Goal: Transaction & Acquisition: Purchase product/service

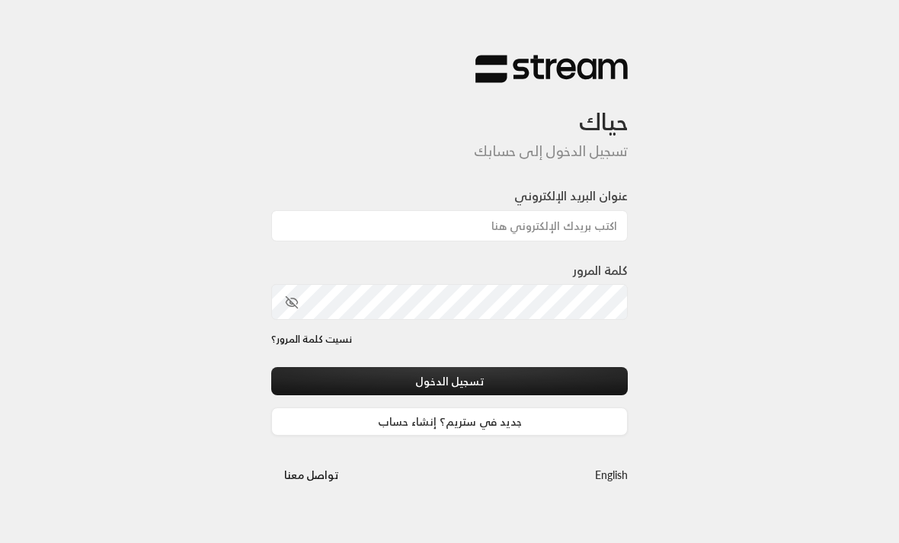
scroll to position [82, 0]
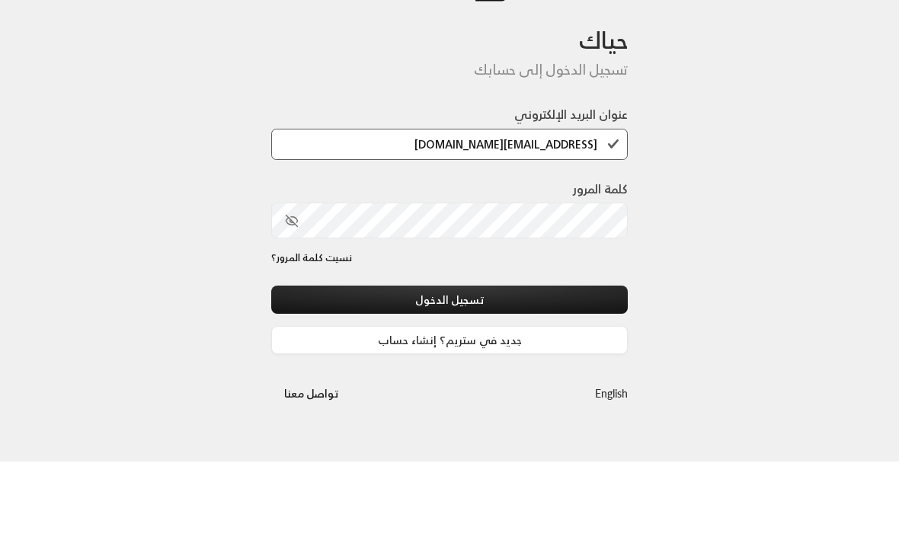
type input "[EMAIL_ADDRESS][DOMAIN_NAME]"
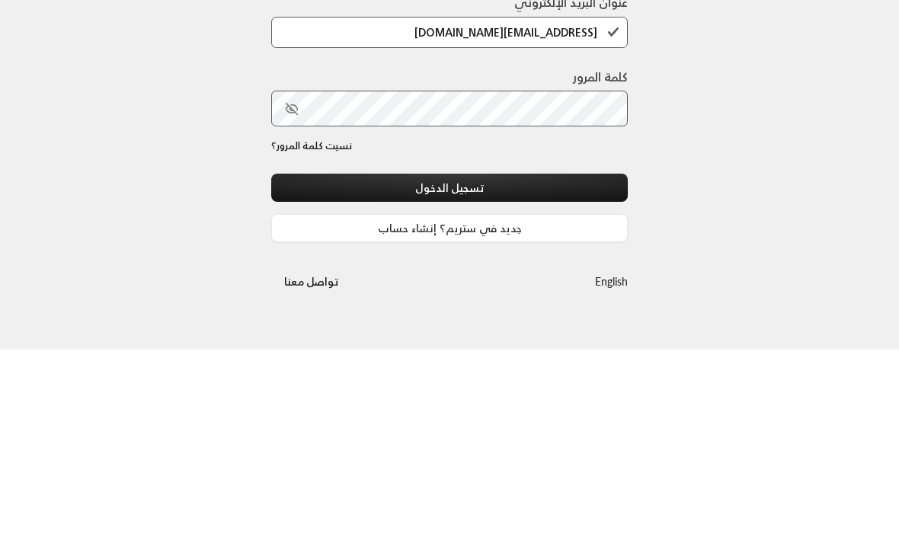
click at [462, 367] on button "تسجيل الدخول" at bounding box center [449, 381] width 356 height 28
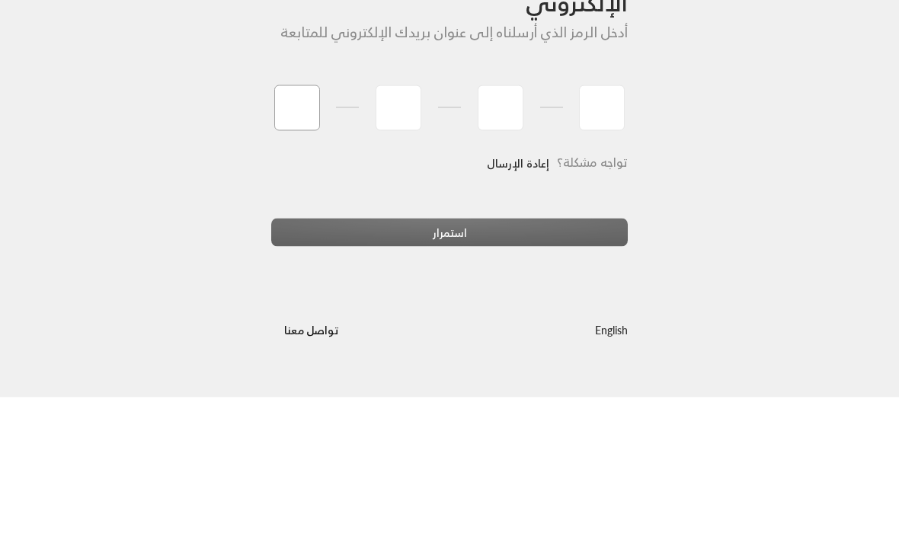
type input "2"
type input "7"
type input "4"
type input "2"
click at [698, 186] on div "أدخل رمز OTP المرسل إلى بريدك الإلكتروني أدخل الرمز الذي أرسلناه إلى عنوان بريد…" at bounding box center [449, 271] width 899 height 543
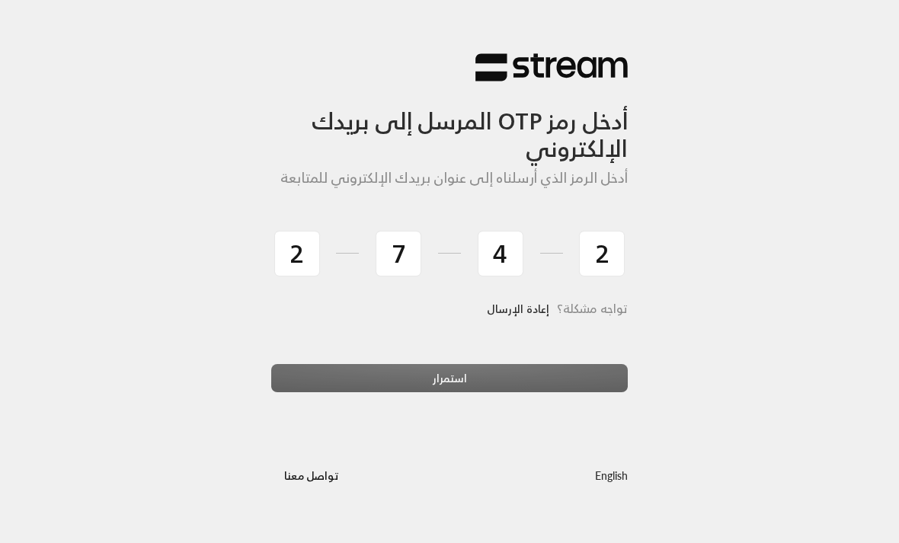
click at [558, 372] on div "استمرار" at bounding box center [449, 384] width 356 height 41
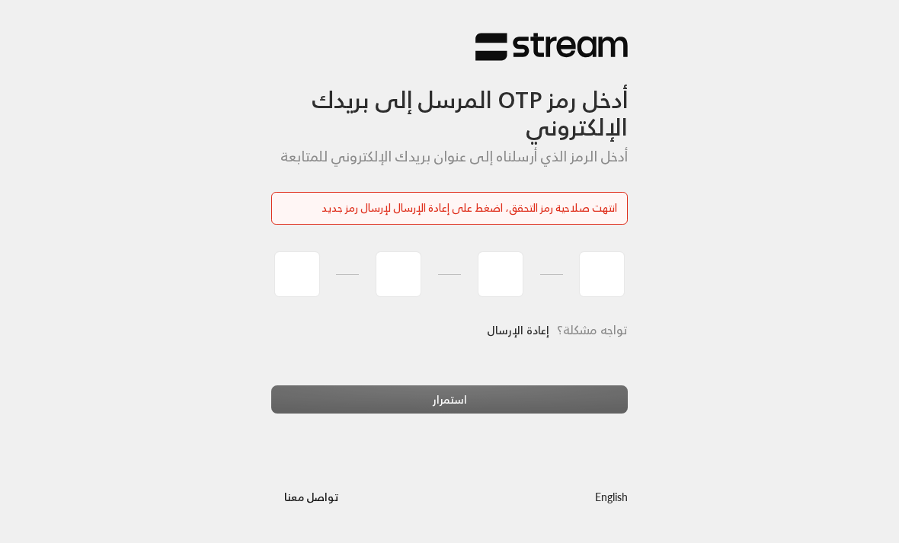
click at [591, 389] on div "استمرار" at bounding box center [449, 405] width 356 height 41
click at [511, 336] on link "إعادة الإرسال" at bounding box center [518, 330] width 62 height 31
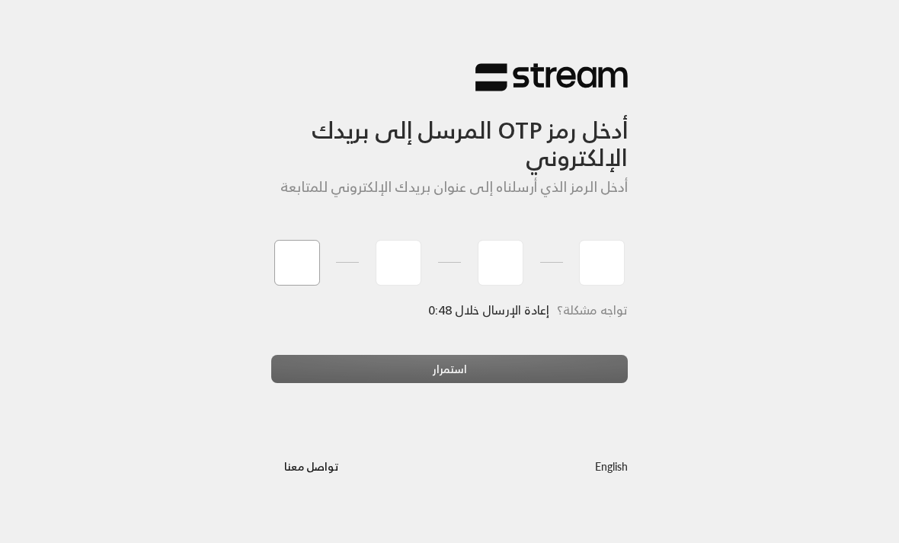
click at [312, 263] on input "tel" at bounding box center [297, 263] width 46 height 46
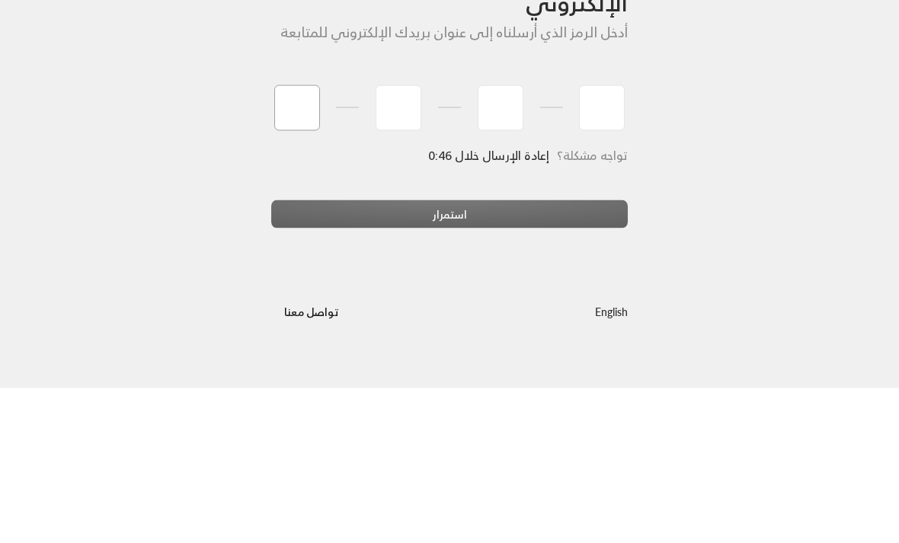
type input "5"
type input "1"
type input "8"
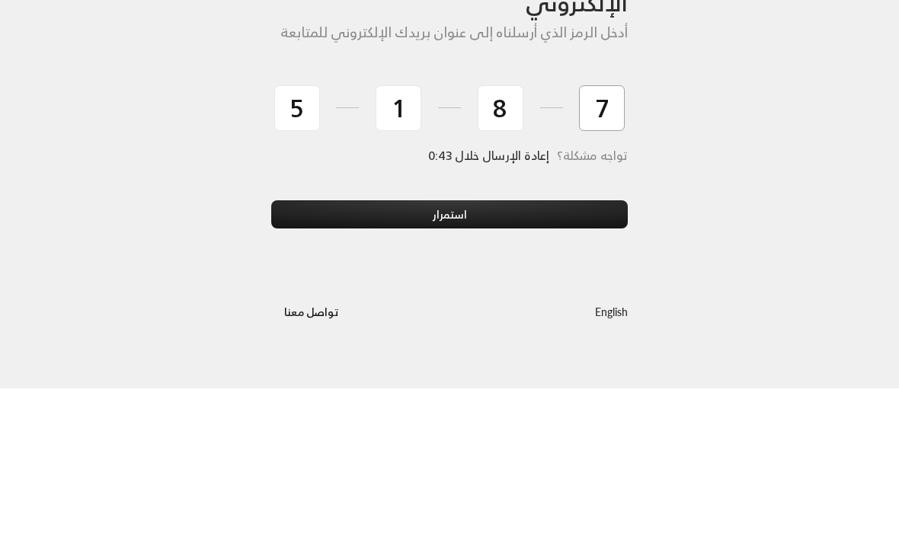
type input "7"
click at [558, 355] on button "استمرار" at bounding box center [449, 369] width 356 height 28
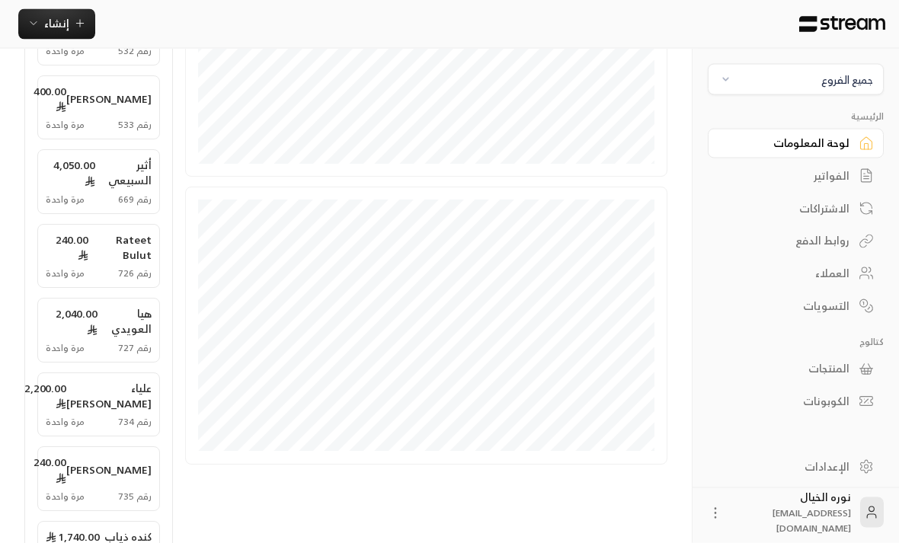
scroll to position [493, 0]
click at [846, 175] on div "الفواتير" at bounding box center [788, 175] width 123 height 15
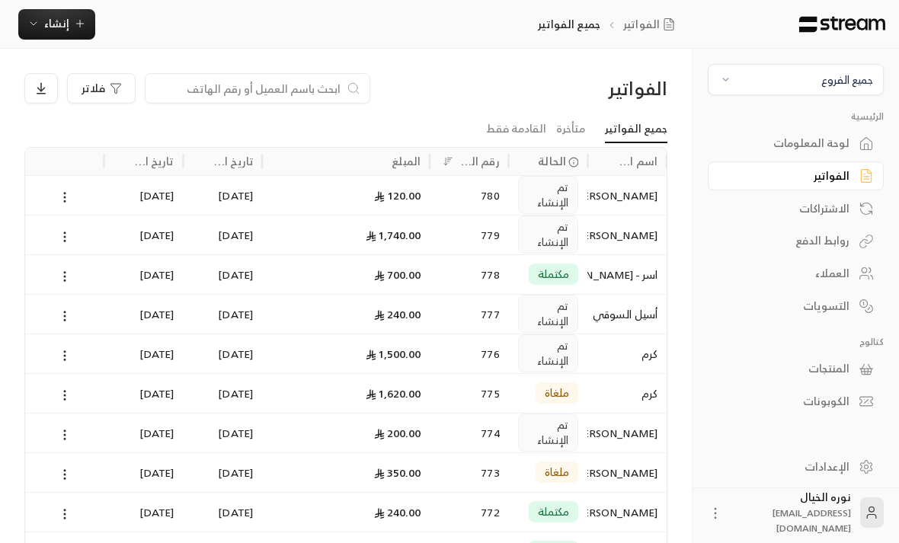
click at [848, 81] on div "جميع الفروع" at bounding box center [847, 80] width 52 height 16
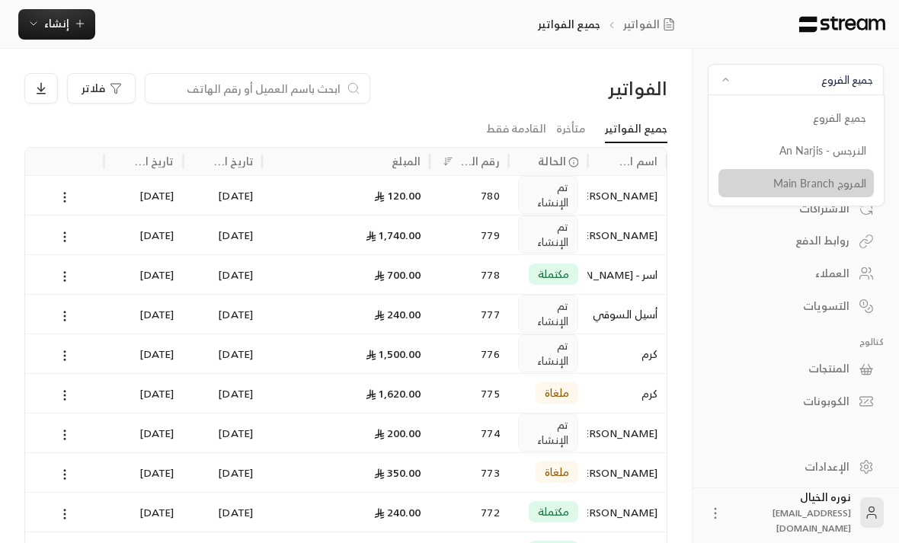
click at [863, 186] on li "المروج Main Branch" at bounding box center [795, 183] width 157 height 30
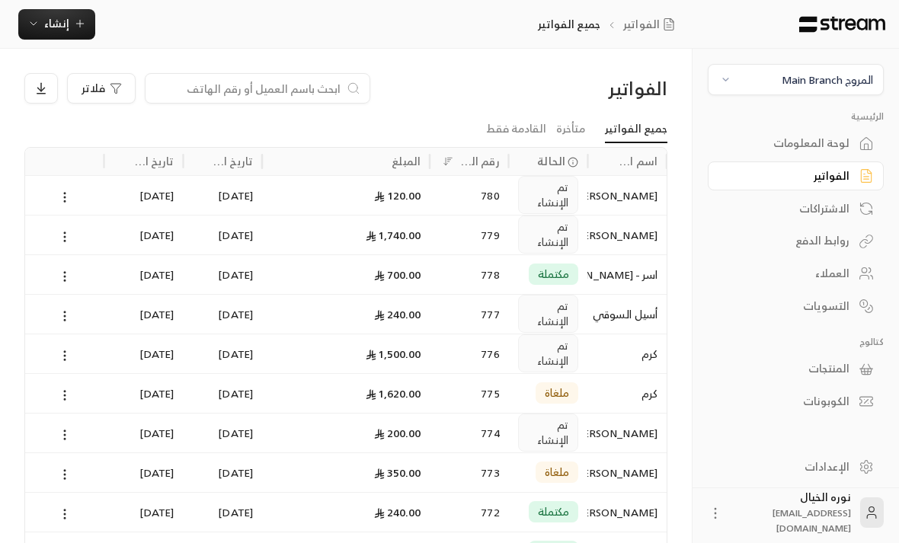
scroll to position [0, -1]
click at [332, 96] on input at bounding box center [248, 88] width 186 height 17
type input "[PERSON_NAME]"
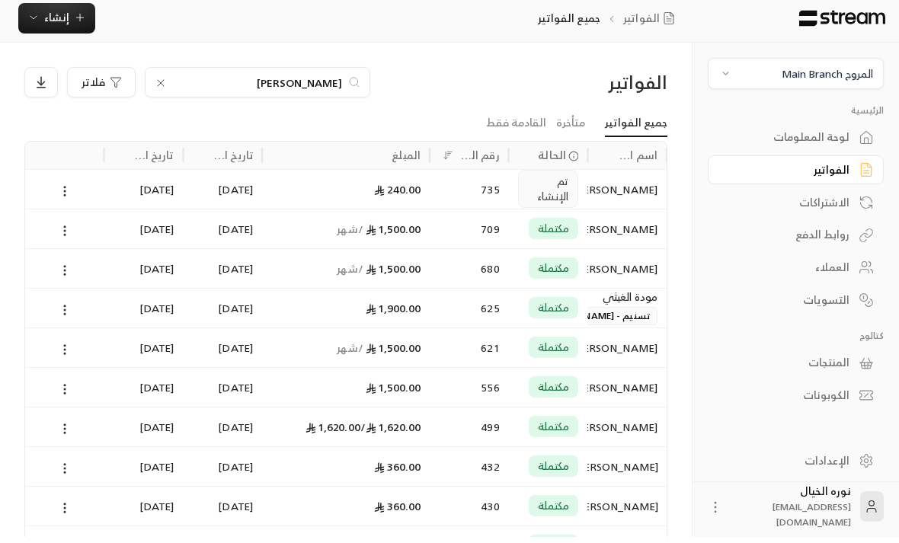
click at [612, 223] on div "[PERSON_NAME]" at bounding box center [626, 235] width 61 height 39
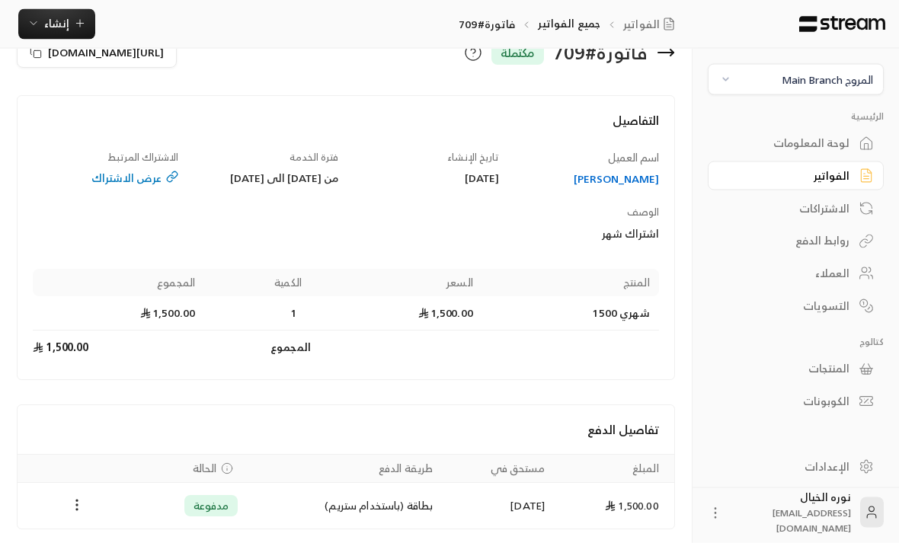
scroll to position [35, 0]
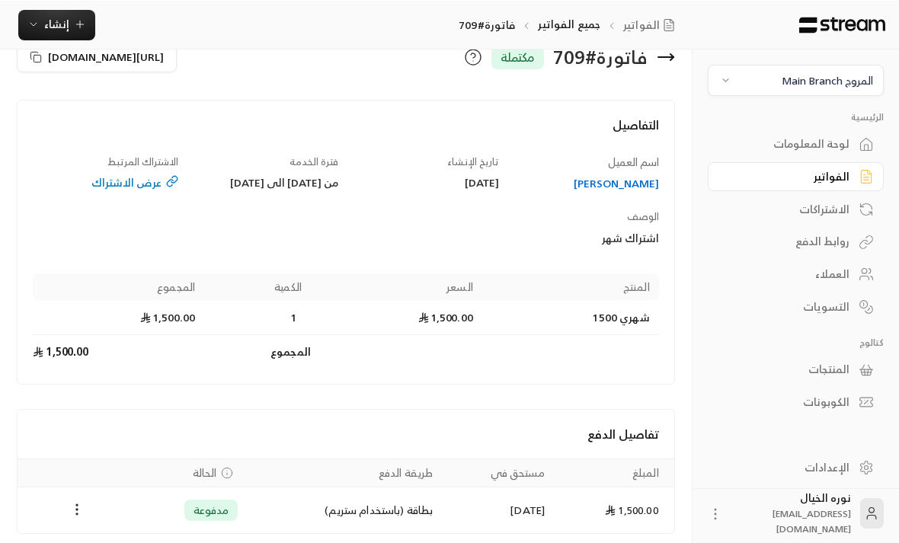
click at [638, 181] on div "[PERSON_NAME]" at bounding box center [585, 182] width 145 height 15
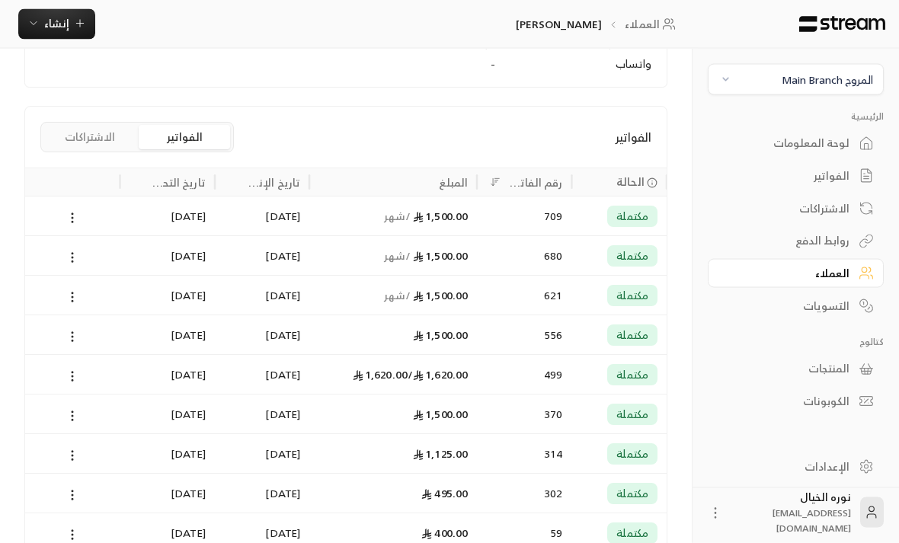
scroll to position [296, 0]
click at [547, 228] on div "709" at bounding box center [524, 216] width 76 height 39
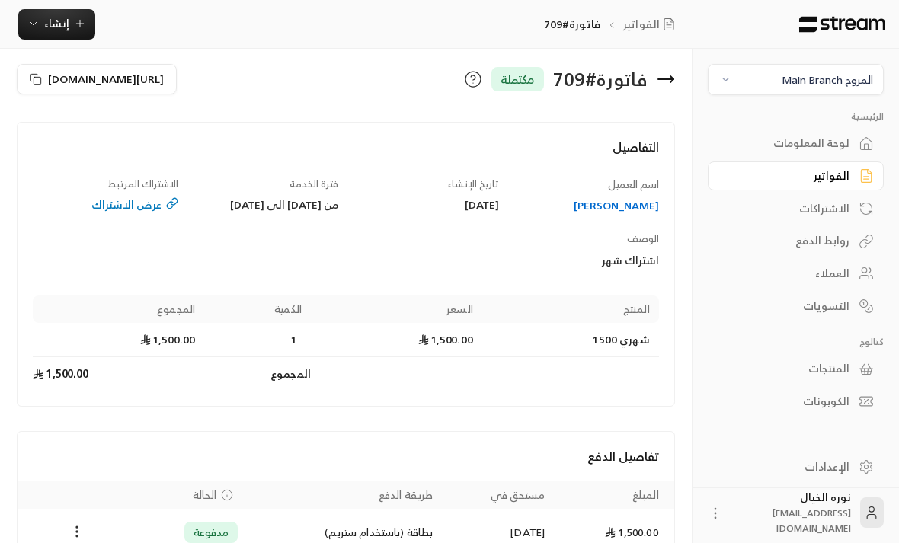
scroll to position [60, 0]
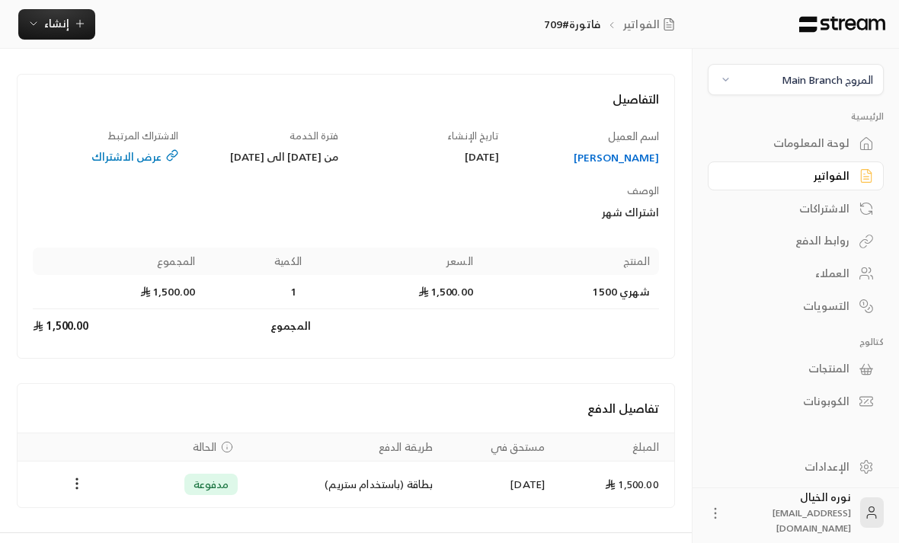
click at [637, 159] on div "[PERSON_NAME]" at bounding box center [585, 157] width 145 height 15
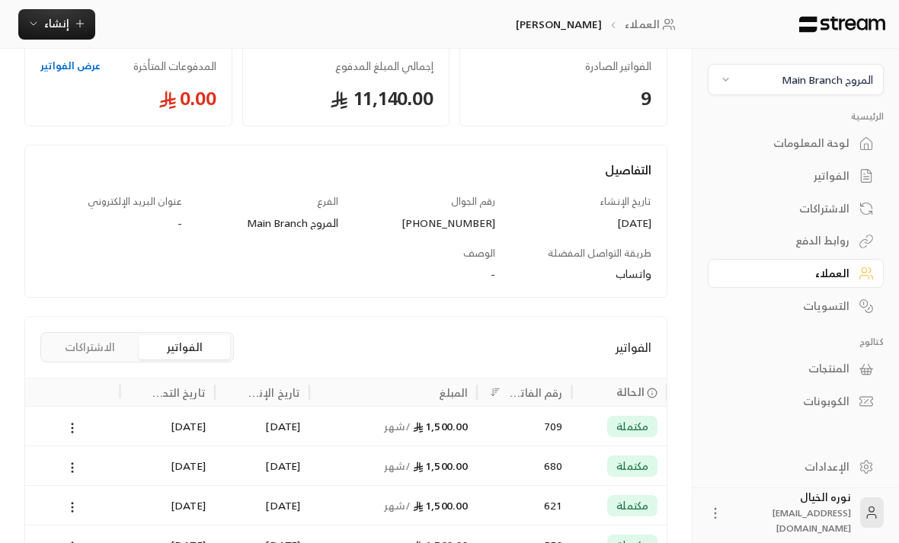
scroll to position [91, 0]
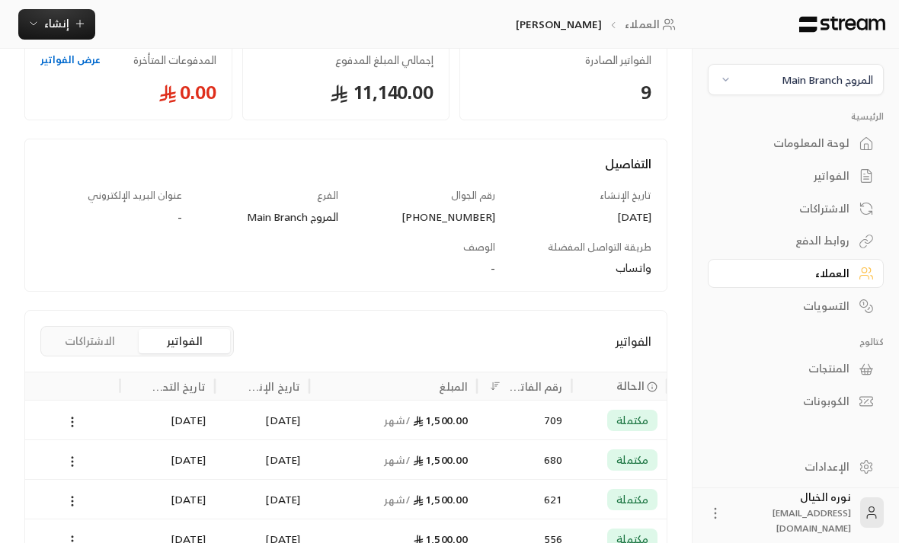
click at [367, 456] on div "1,500.00 / شهر" at bounding box center [392, 459] width 149 height 39
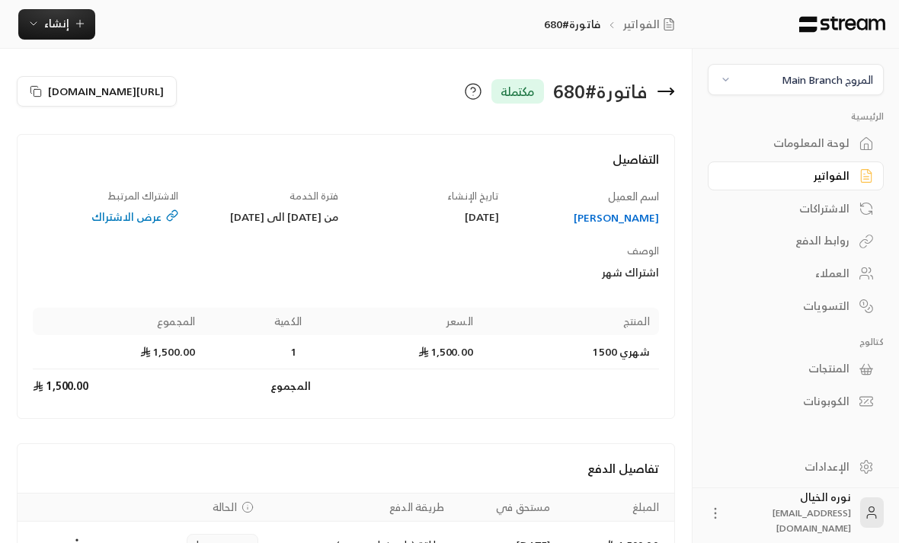
click at [597, 219] on div "[PERSON_NAME]" at bounding box center [585, 217] width 145 height 15
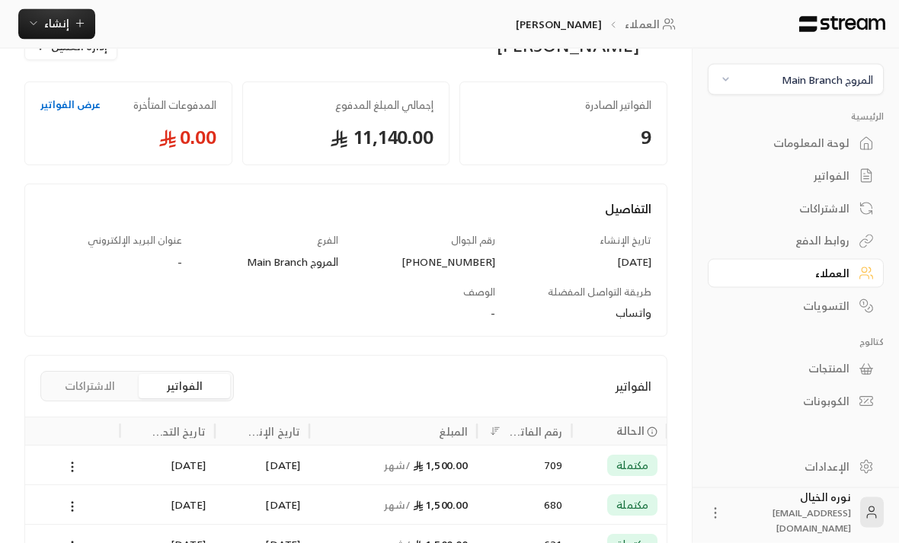
scroll to position [51, 0]
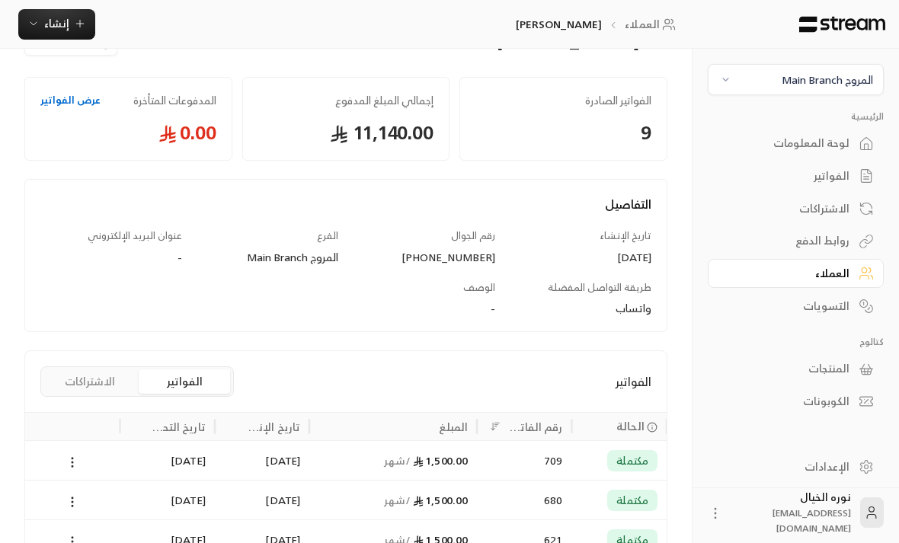
click at [525, 462] on div "709" at bounding box center [524, 460] width 76 height 39
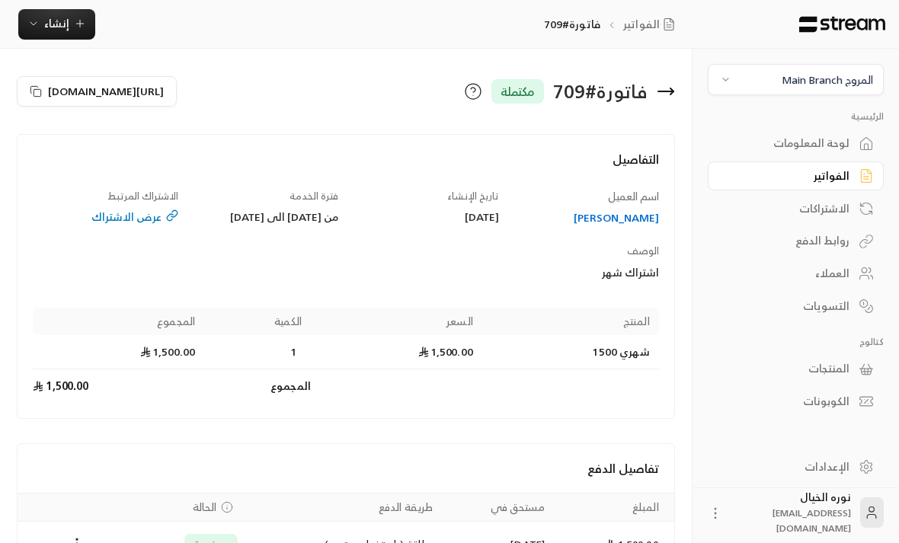
scroll to position [60, 0]
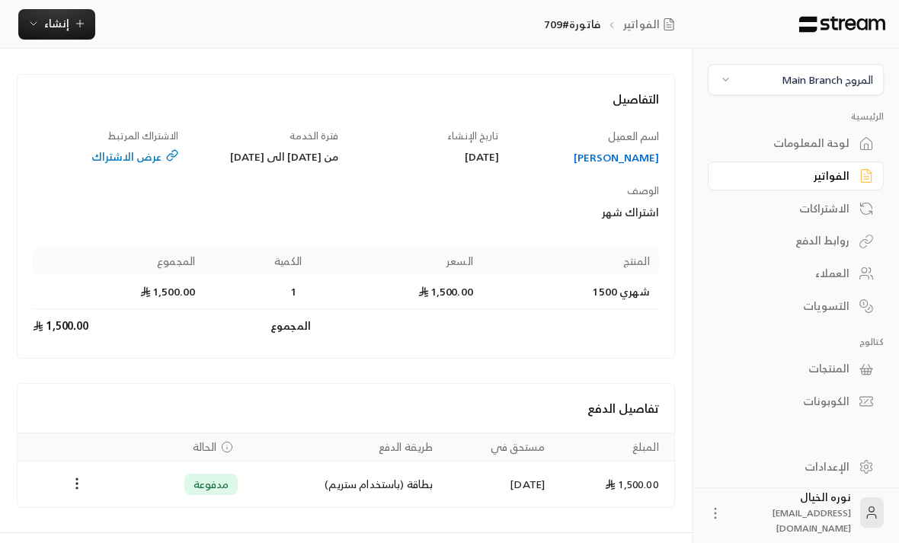
click at [615, 156] on div "[PERSON_NAME]" at bounding box center [585, 157] width 145 height 15
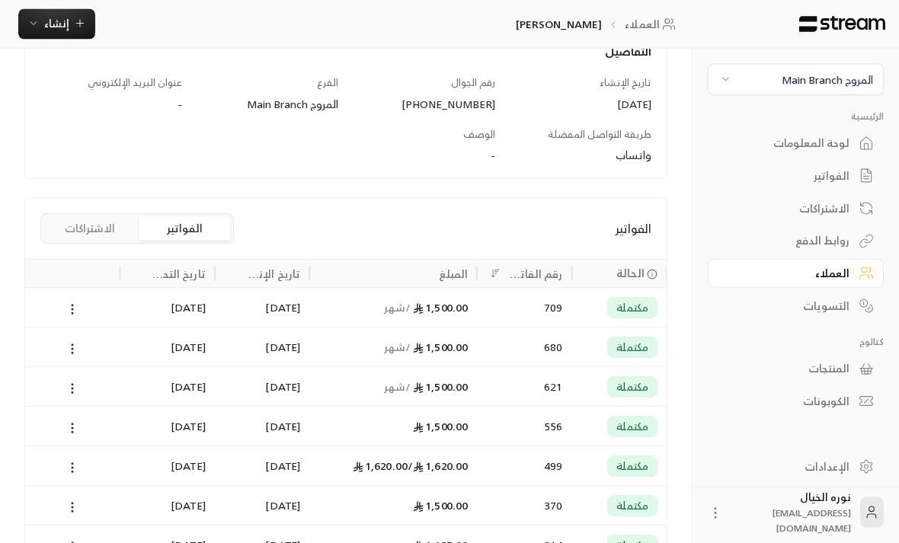
scroll to position [204, 0]
click at [584, 385] on div "مكتملة" at bounding box center [619, 386] width 76 height 39
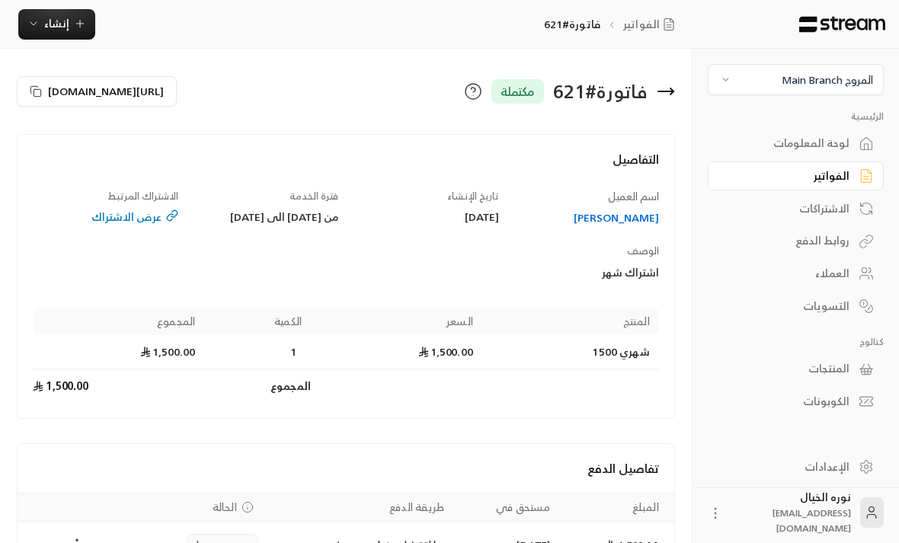
click at [622, 221] on div "[PERSON_NAME]" at bounding box center [585, 217] width 145 height 15
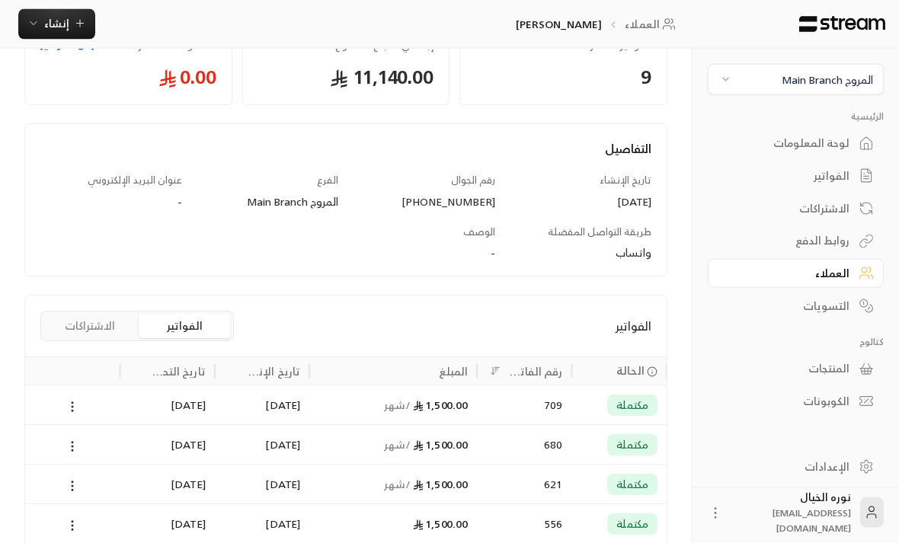
scroll to position [107, 0]
click at [66, 405] on icon at bounding box center [73, 407] width 14 height 14
click at [104, 446] on li "عرض" at bounding box center [89, 444] width 39 height 27
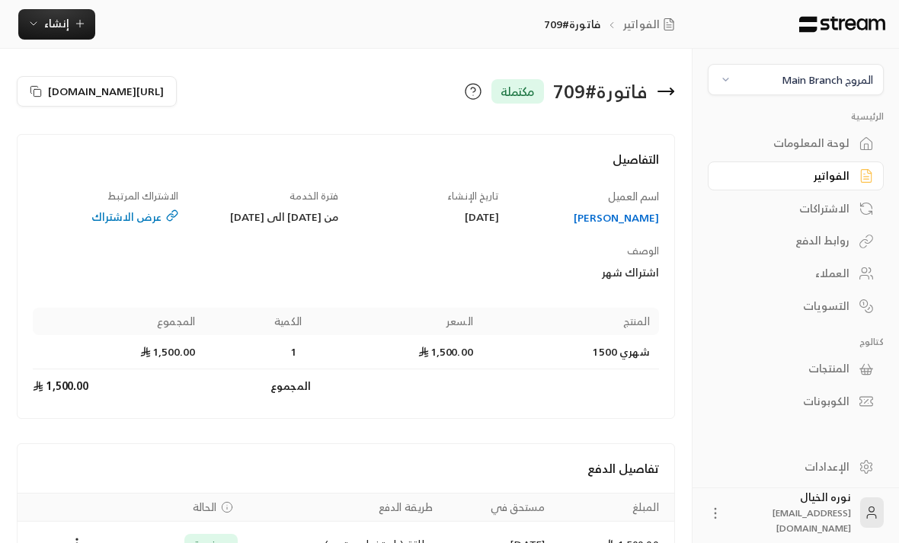
click at [163, 216] on div "عرض الاشتراك" at bounding box center [105, 216] width 145 height 15
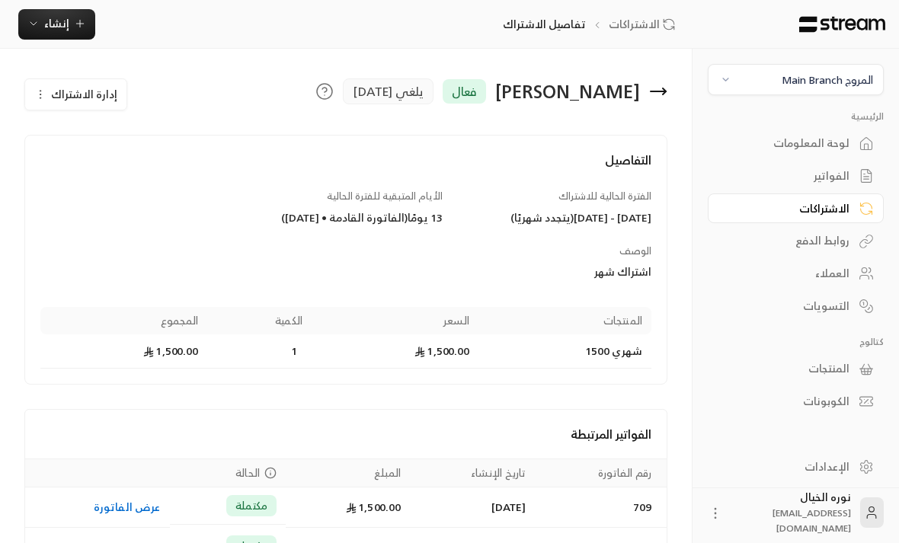
click at [840, 203] on div "الاشتراكات" at bounding box center [788, 208] width 123 height 15
click at [839, 202] on div "الاشتراكات" at bounding box center [788, 208] width 123 height 15
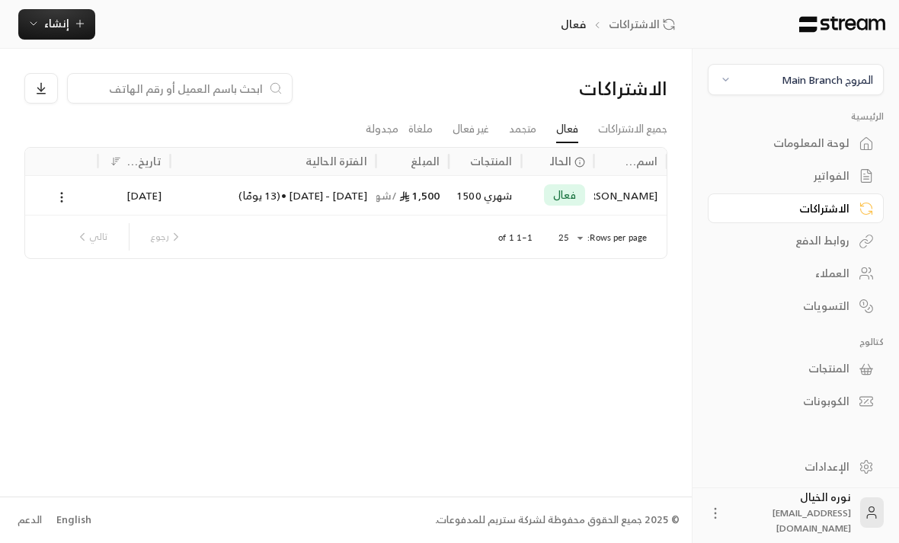
click at [839, 174] on div "الفواتير" at bounding box center [788, 175] width 123 height 15
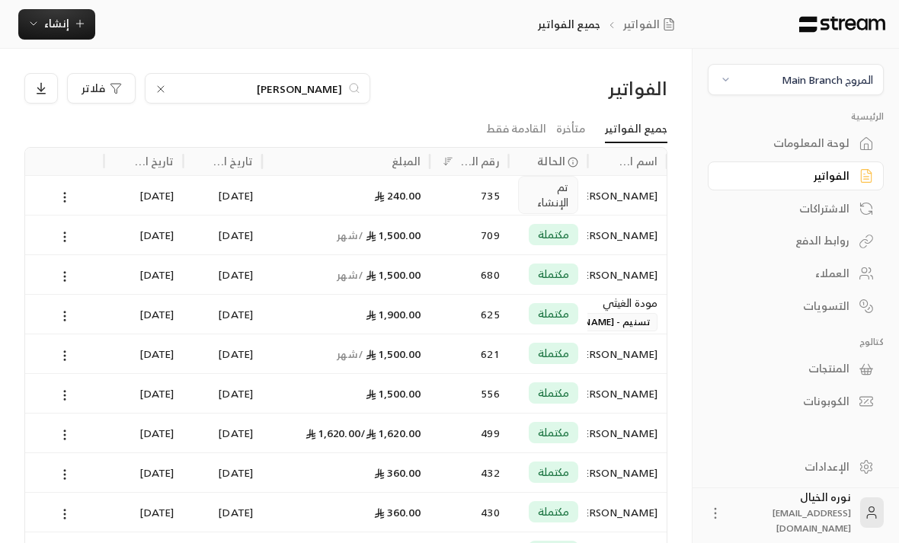
click at [839, 184] on div "الفواتير" at bounding box center [788, 175] width 123 height 15
click at [573, 232] on div "مكتملة" at bounding box center [554, 234] width 50 height 21
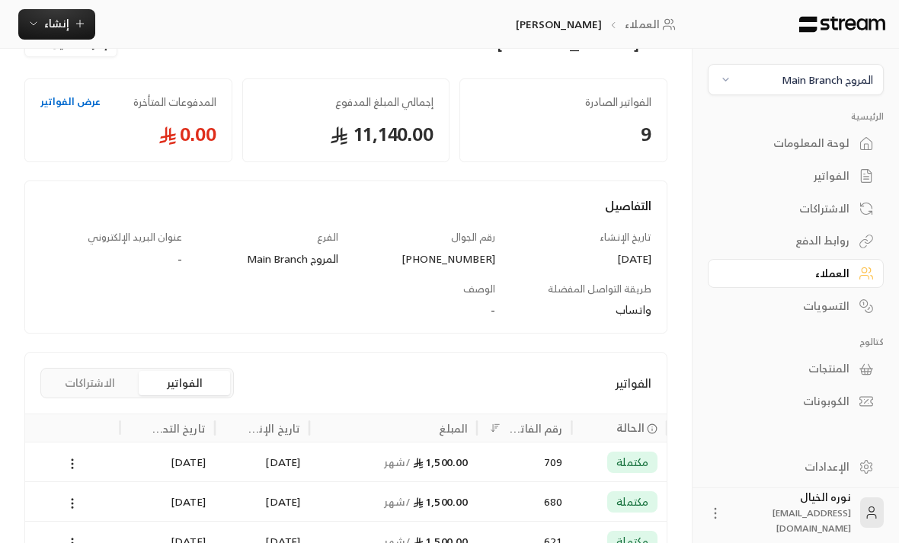
scroll to position [167, 0]
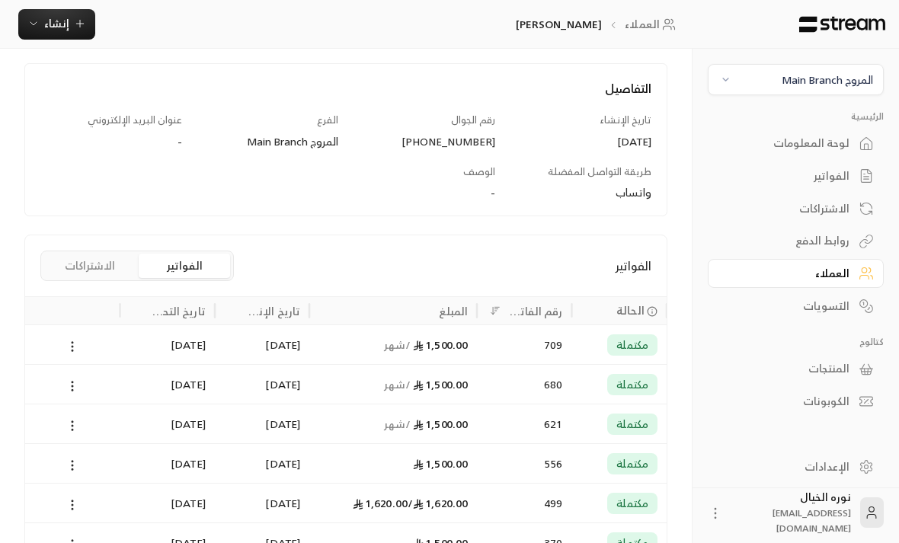
click at [519, 344] on div "709" at bounding box center [524, 344] width 76 height 39
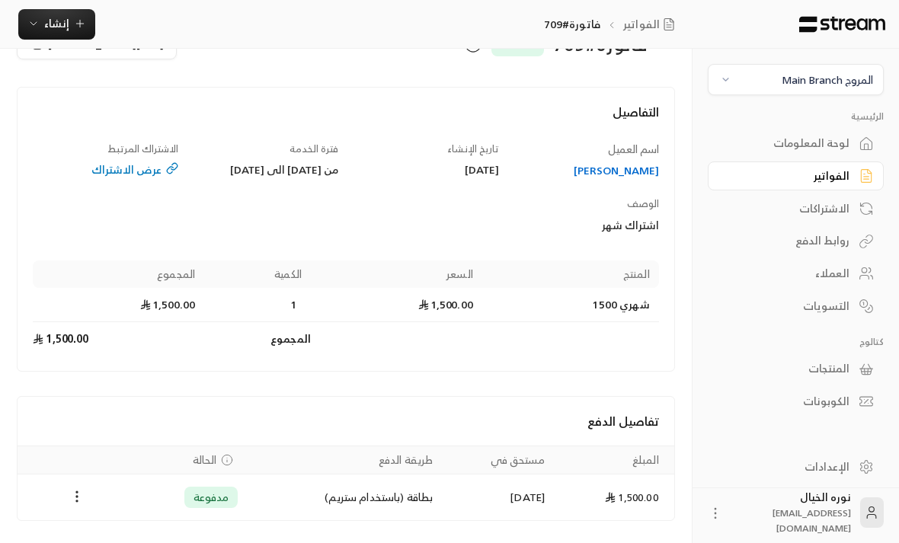
scroll to position [60, 0]
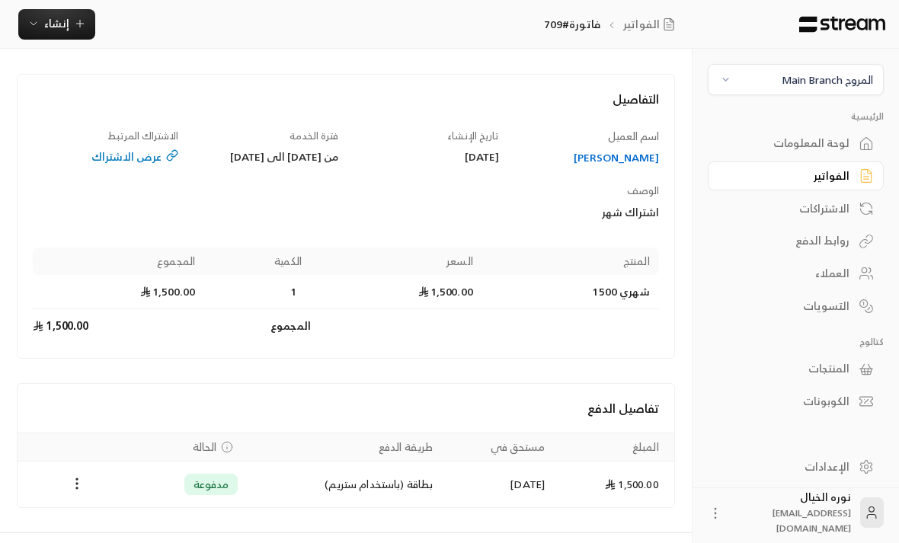
click at [826, 76] on div "المروج Main Branch" at bounding box center [826, 80] width 91 height 16
click at [852, 141] on li "النرجس - An Narjis" at bounding box center [795, 151] width 157 height 30
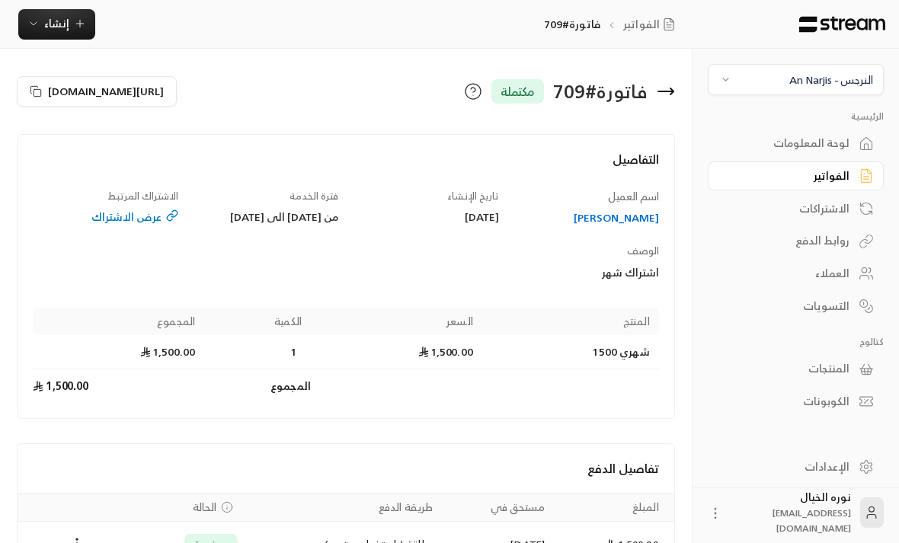
click at [831, 151] on div "لوحة المعلومات" at bounding box center [788, 143] width 123 height 15
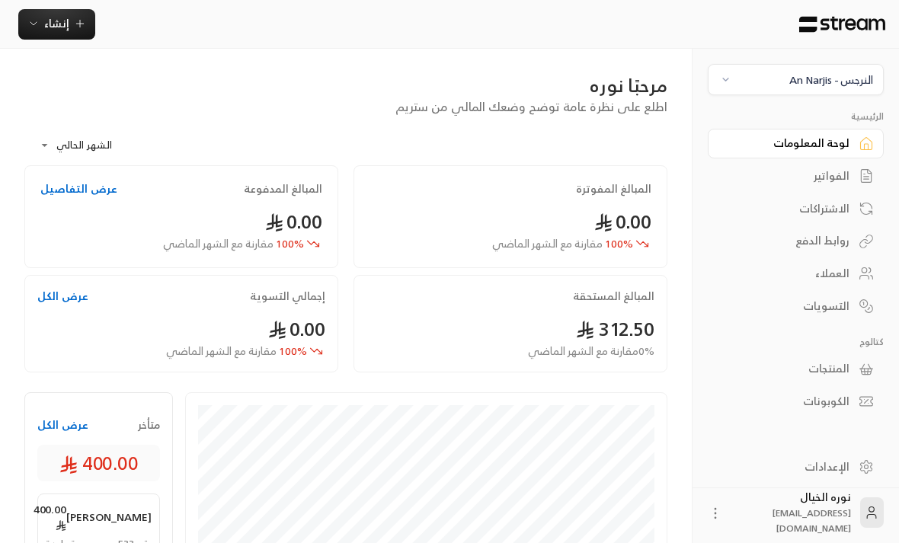
click at [826, 174] on div "الفواتير" at bounding box center [788, 175] width 123 height 15
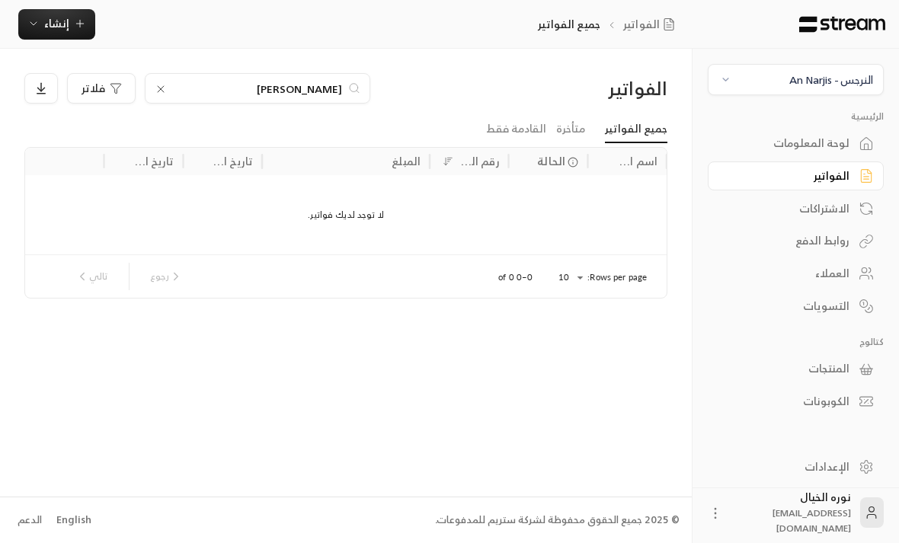
scroll to position [0, -1]
click at [845, 85] on div "النرجس - An Narjis" at bounding box center [831, 80] width 84 height 16
click at [843, 188] on li "المروج Main Branch" at bounding box center [795, 183] width 157 height 30
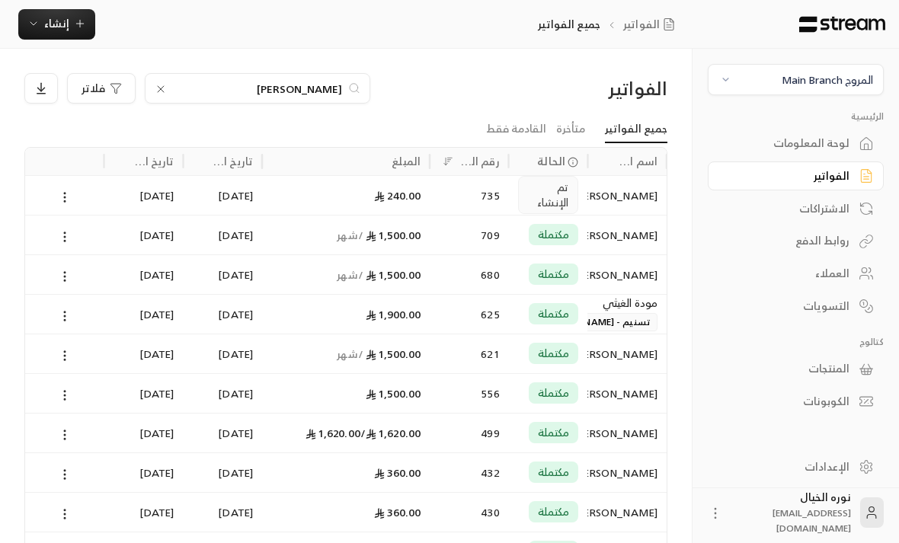
scroll to position [0, 0]
click at [618, 245] on div "[PERSON_NAME]" at bounding box center [626, 235] width 61 height 39
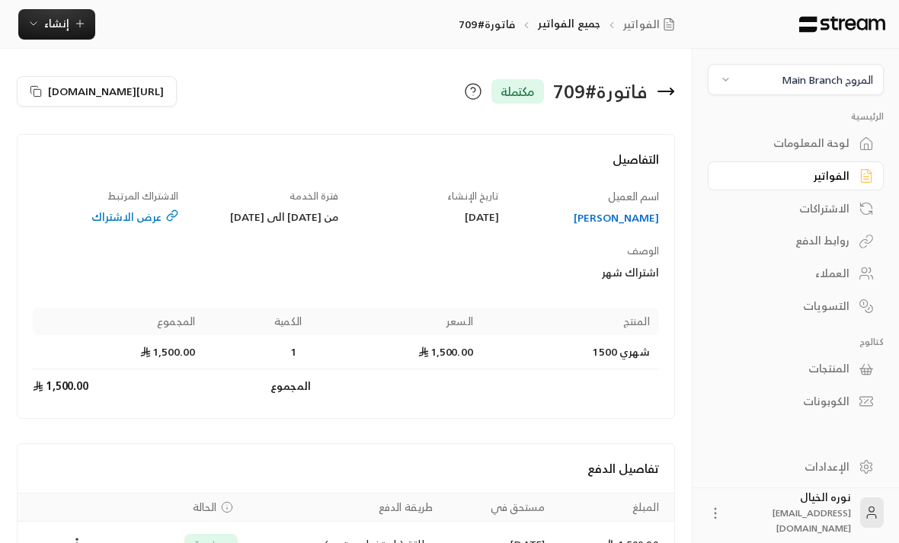
click at [168, 215] on icon at bounding box center [172, 215] width 12 height 12
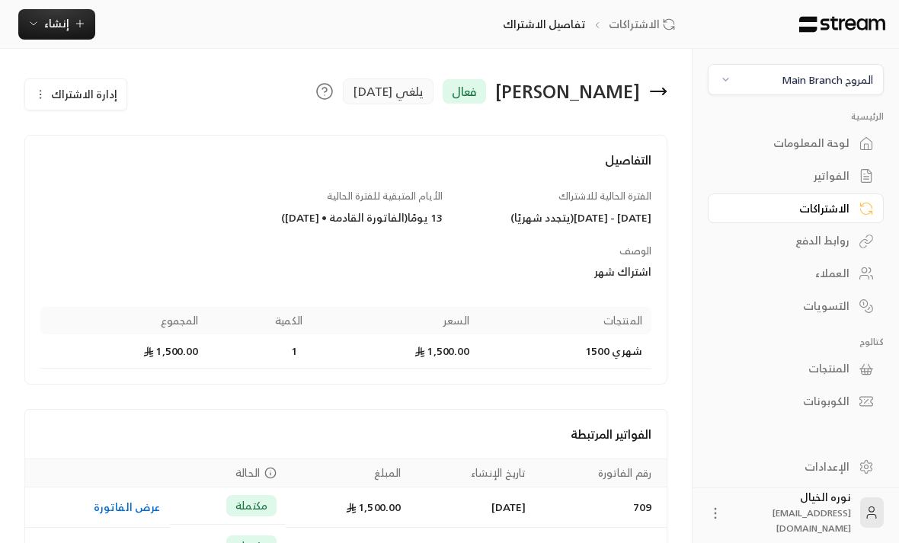
click at [96, 97] on span "إدارة الاشتراك" at bounding box center [84, 94] width 66 height 19
click at [836, 184] on div "الفواتير" at bounding box center [788, 175] width 123 height 15
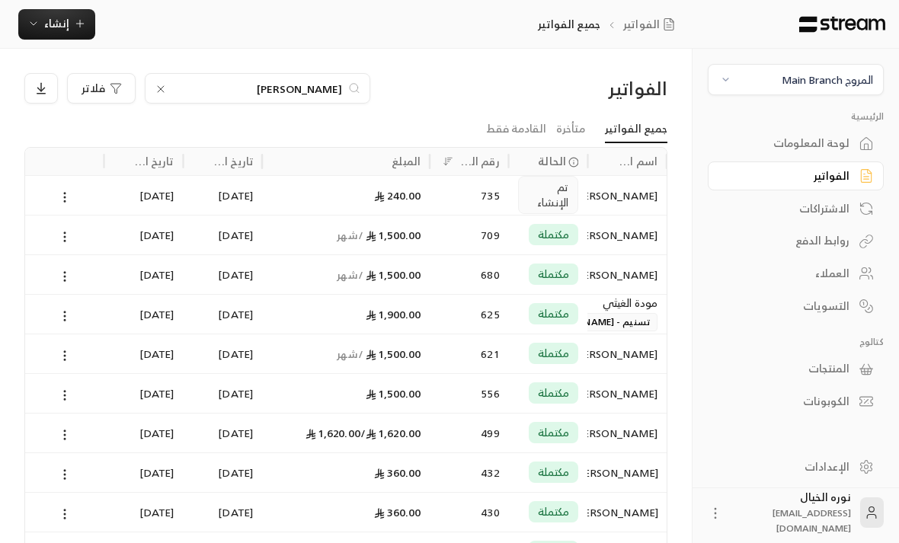
click at [312, 95] on input "[PERSON_NAME]" at bounding box center [257, 88] width 169 height 17
click at [331, 88] on input "[PERSON_NAME]" at bounding box center [257, 88] width 169 height 17
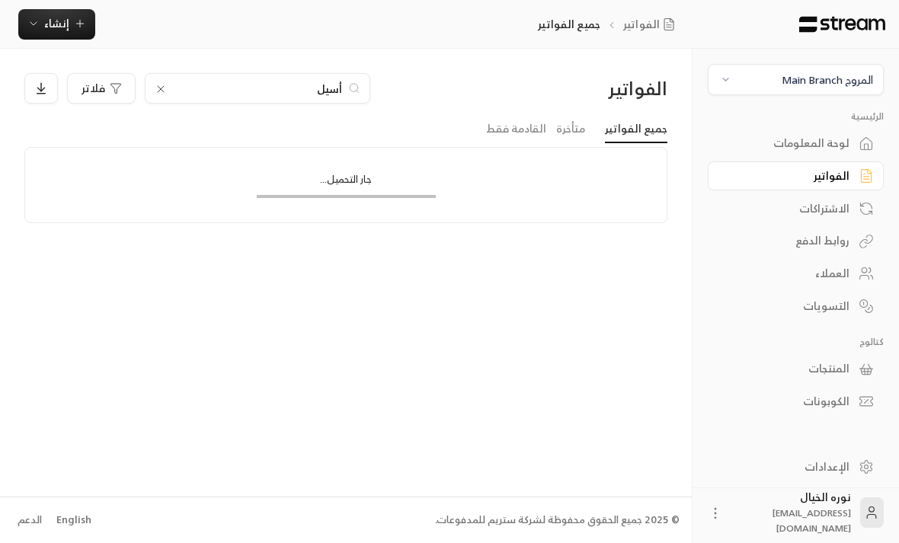
type input "أسيل"
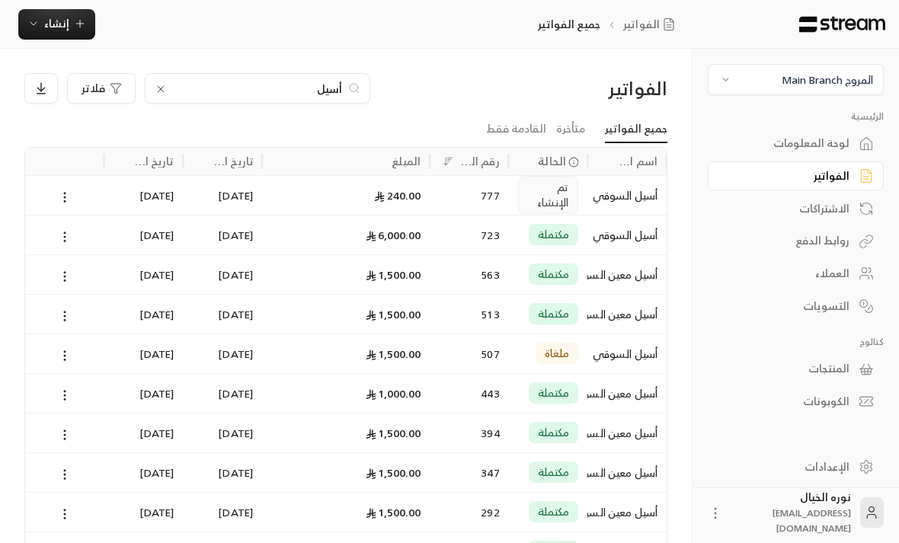
click at [487, 102] on div "أسيل فلاتر" at bounding box center [263, 88] width 478 height 30
click at [632, 232] on div "أسيل السوقي" at bounding box center [626, 235] width 61 height 39
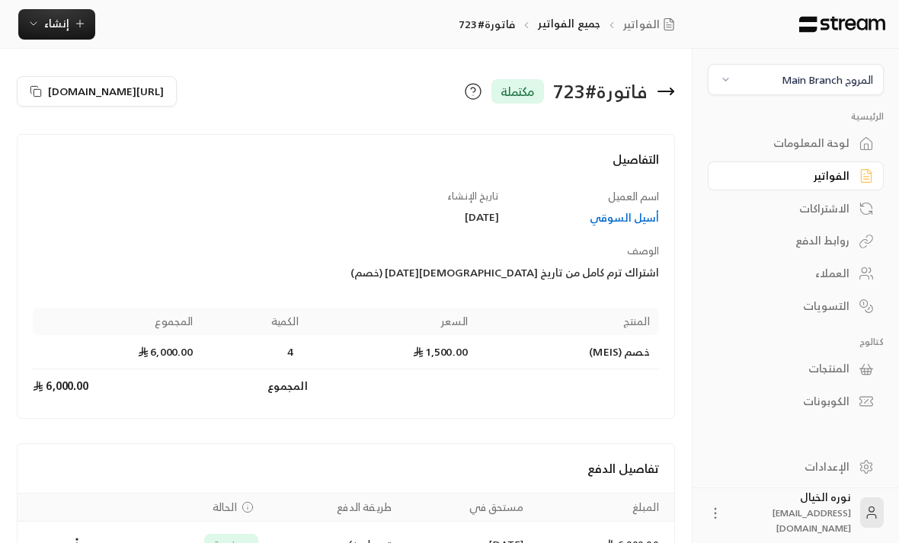
click at [625, 221] on div "أسيل السوقي" at bounding box center [585, 217] width 145 height 15
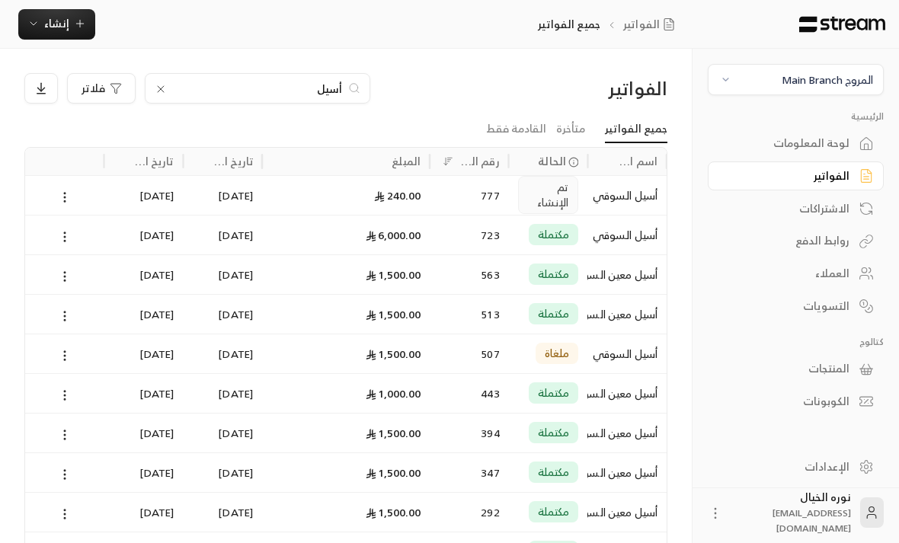
click at [633, 202] on div "أسيل السوقي" at bounding box center [626, 195] width 61 height 39
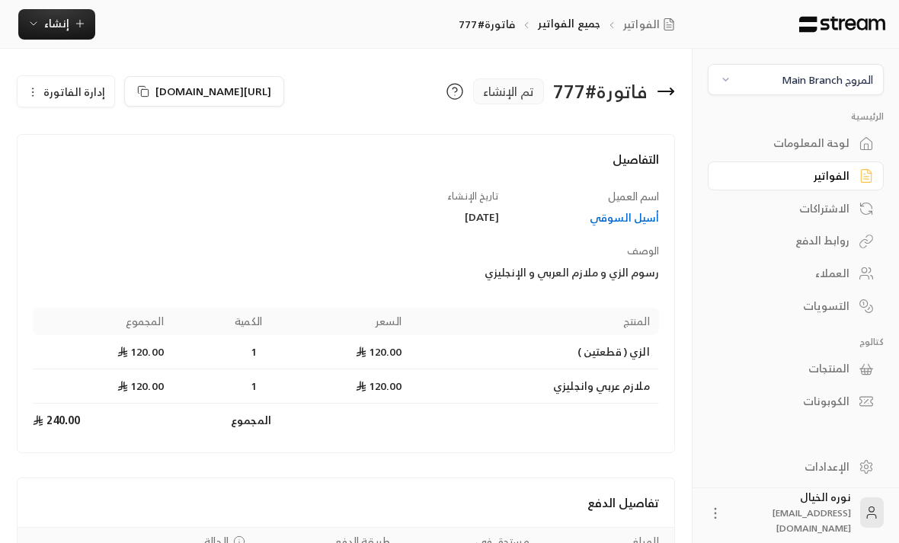
click at [644, 219] on div "أسيل السوقي" at bounding box center [585, 217] width 145 height 15
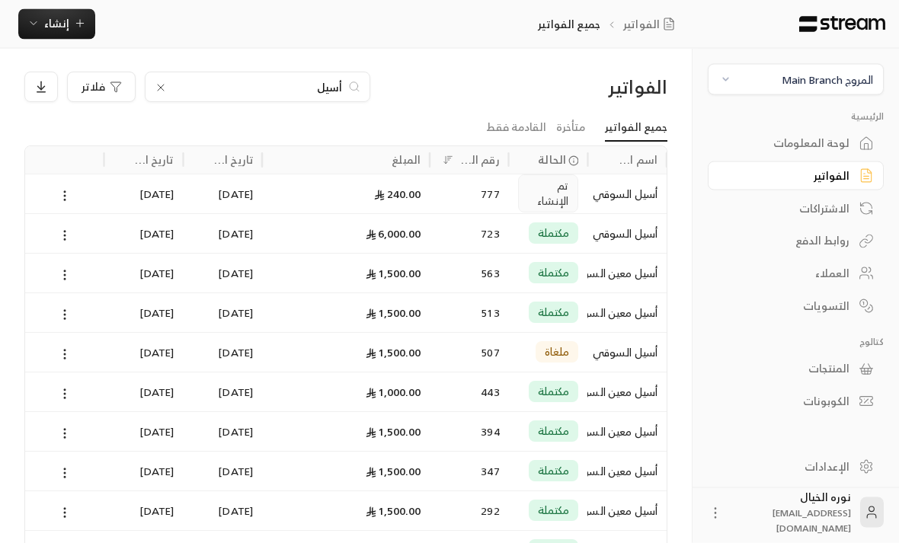
click at [59, 200] on icon at bounding box center [65, 197] width 14 height 14
click at [189, 187] on div at bounding box center [449, 271] width 899 height 543
click at [621, 200] on div "أسيل السوقي" at bounding box center [626, 193] width 61 height 39
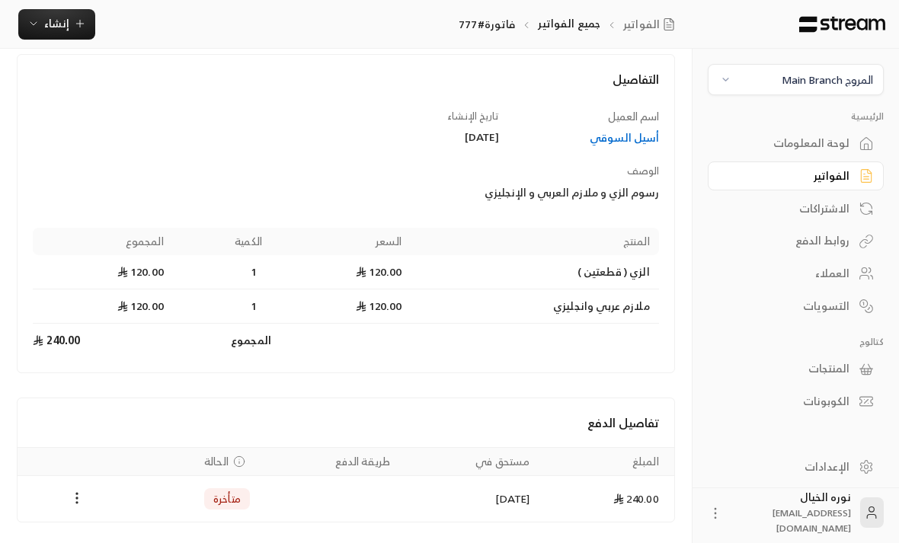
click at [81, 492] on icon "Payments" at bounding box center [76, 497] width 15 height 15
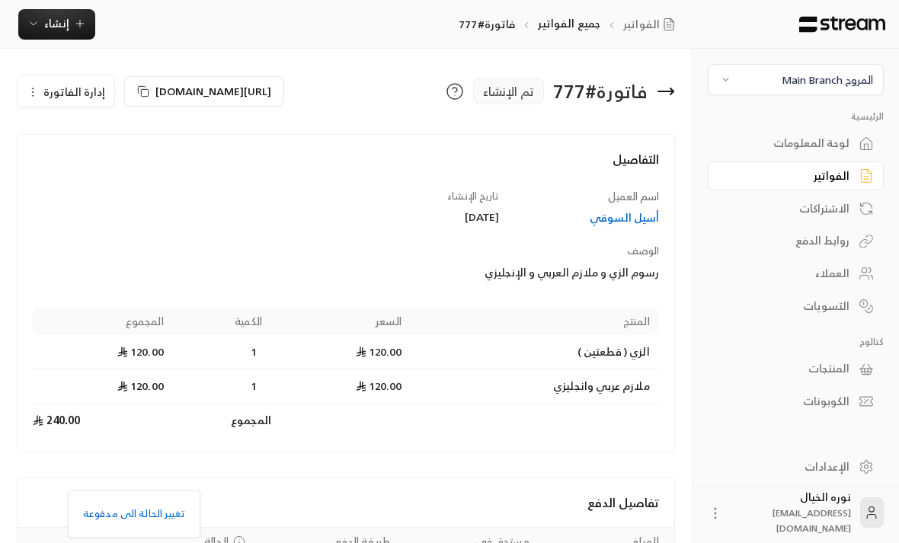
click at [87, 93] on div at bounding box center [449, 271] width 899 height 543
click at [72, 97] on span "إدارة الفاتورة" at bounding box center [74, 91] width 62 height 19
click at [116, 174] on link "إلغاء" at bounding box center [74, 163] width 94 height 27
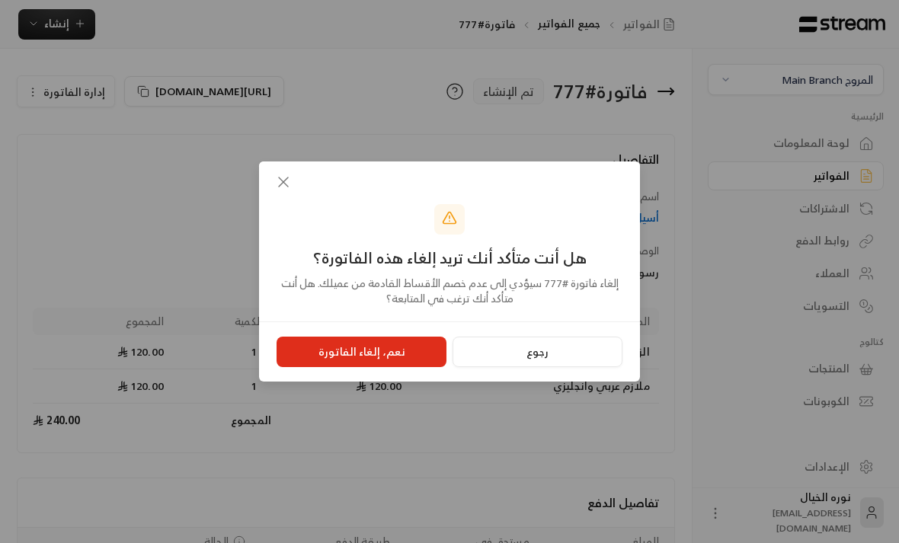
click at [395, 359] on button "نعم، إلغاء الفاتورة" at bounding box center [361, 352] width 170 height 30
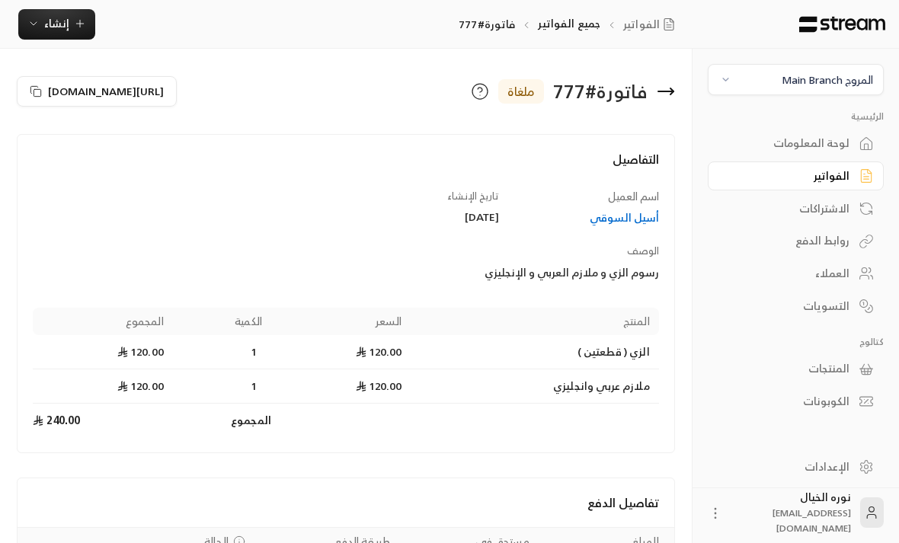
click at [843, 177] on div "الفواتير" at bounding box center [788, 175] width 123 height 15
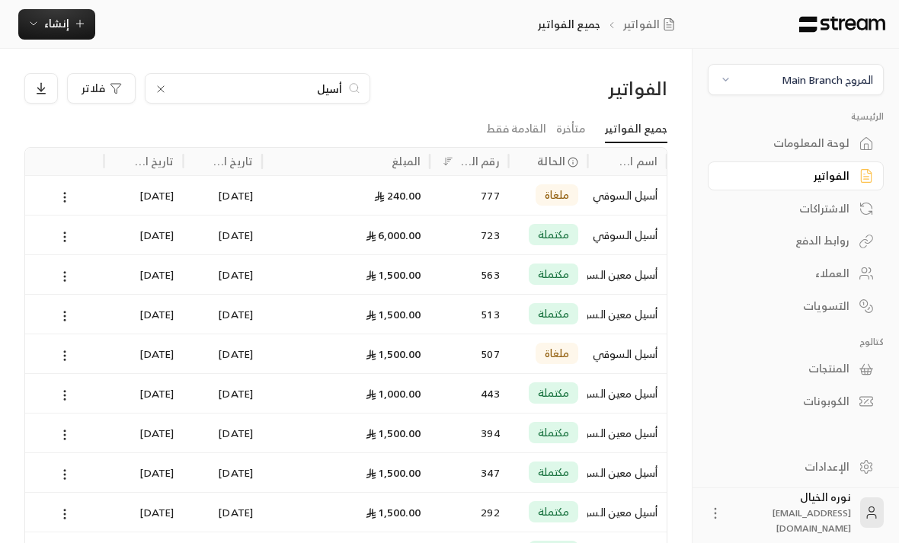
scroll to position [0, -1]
click at [298, 94] on input "أسيل" at bounding box center [257, 88] width 169 height 17
type input "أسيل معين"
click at [619, 197] on div "أسيل معين السوقي" at bounding box center [626, 195] width 61 height 39
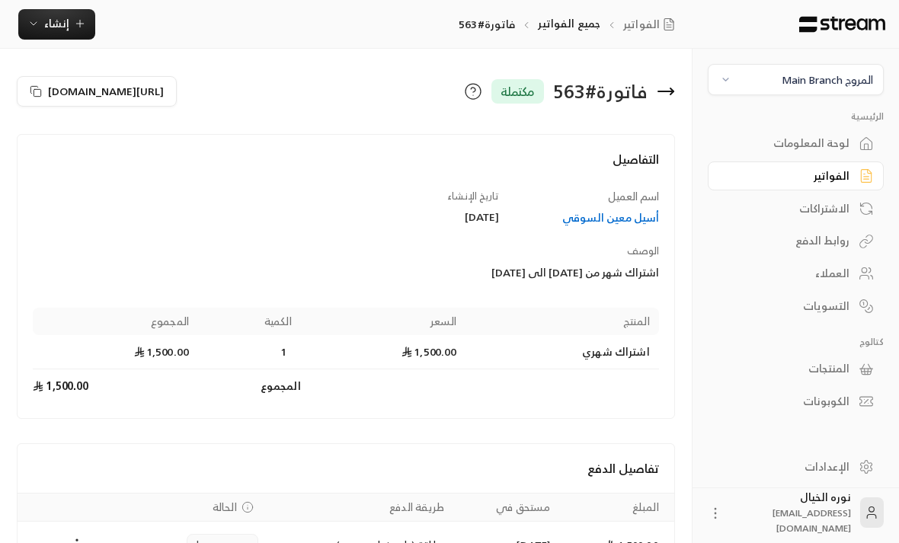
click at [77, 30] on span "إنشاء" at bounding box center [56, 23] width 59 height 19
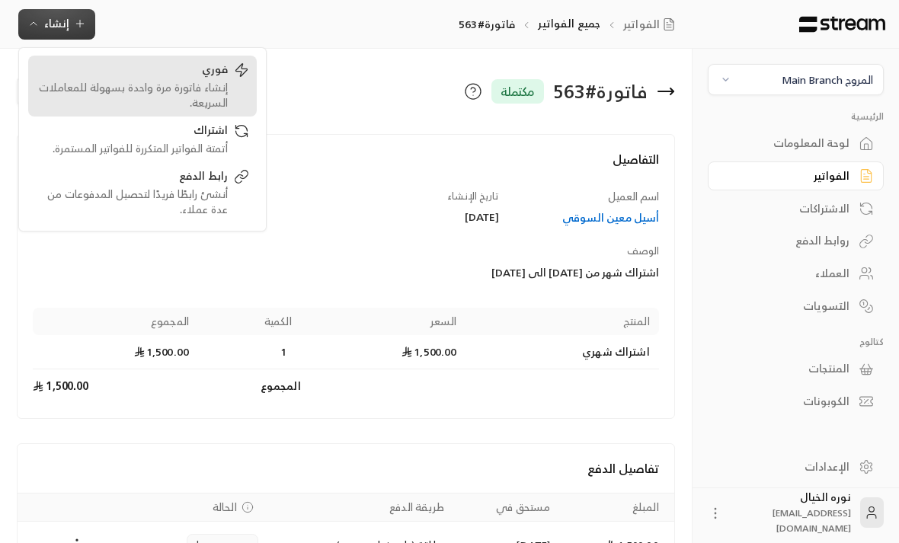
click at [193, 89] on div "إنشاء فاتورة مرة واحدة بسهولة للمعاملات السريعة." at bounding box center [132, 95] width 192 height 30
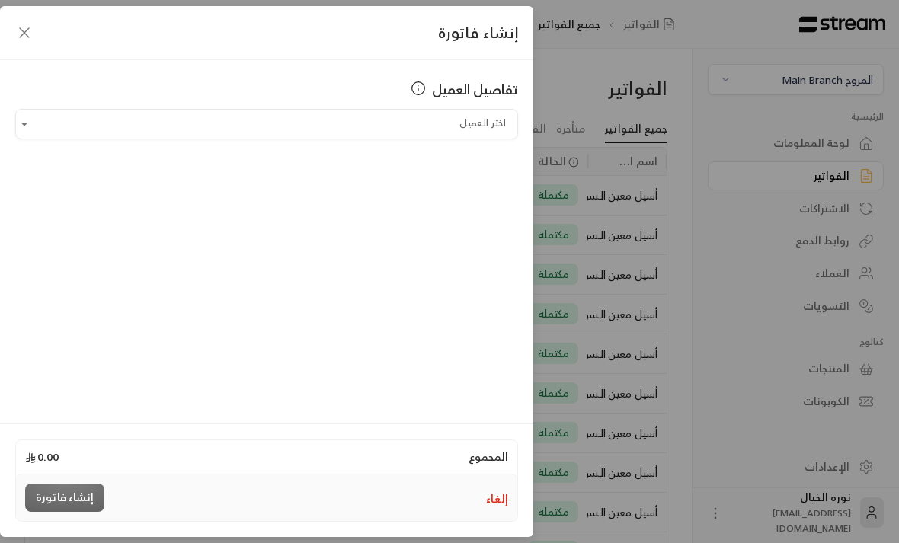
click at [486, 130] on input "اختر العميل" at bounding box center [266, 124] width 503 height 27
click at [491, 212] on span "أسيل معين السوقي" at bounding box center [450, 204] width 98 height 19
type input "**********"
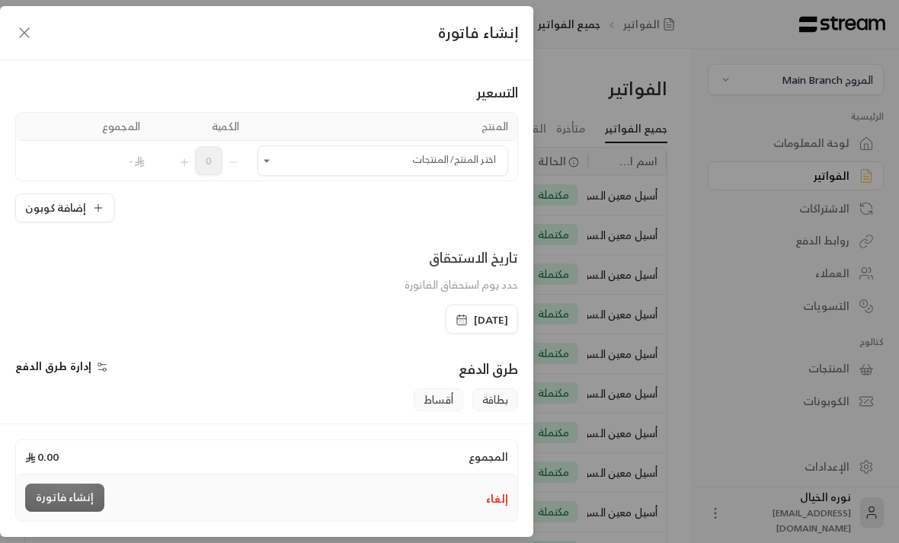
scroll to position [107, 0]
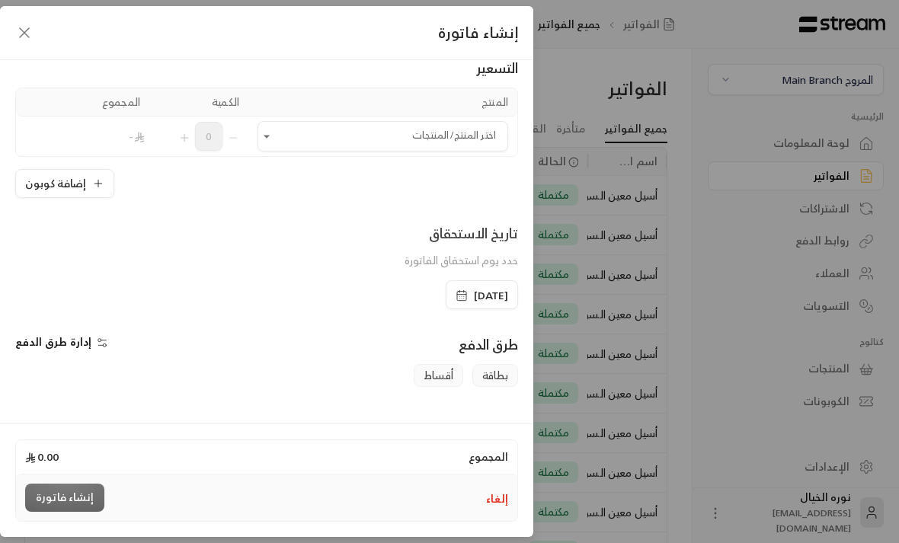
click at [388, 142] on input "اختر العميل" at bounding box center [382, 136] width 251 height 27
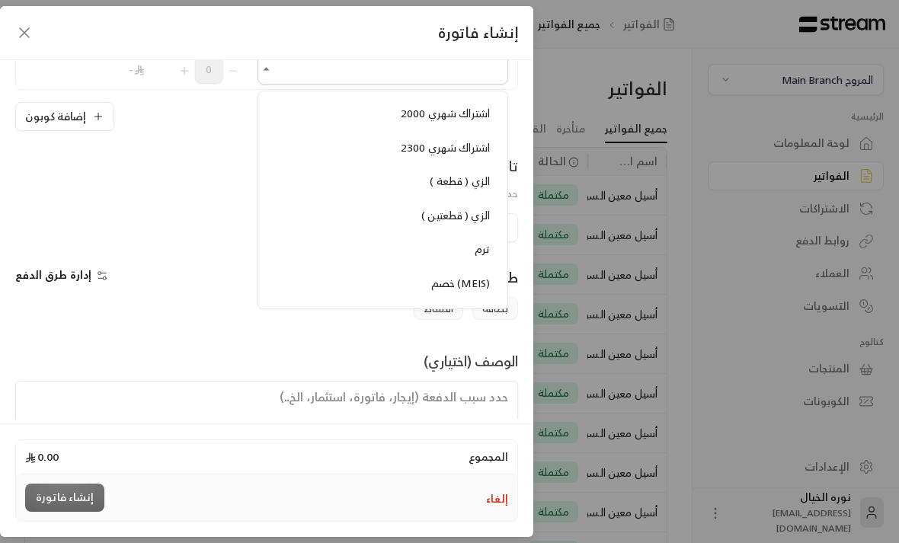
scroll to position [1351, 0]
click at [475, 202] on span "الزي ( قطعتين )" at bounding box center [455, 211] width 69 height 19
type input "**********"
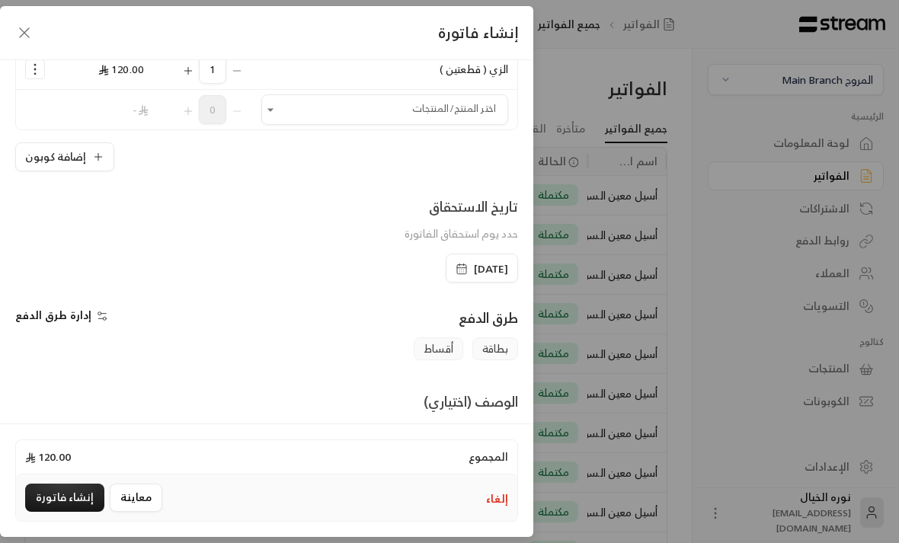
click at [449, 113] on input "اختر العميل" at bounding box center [384, 110] width 247 height 27
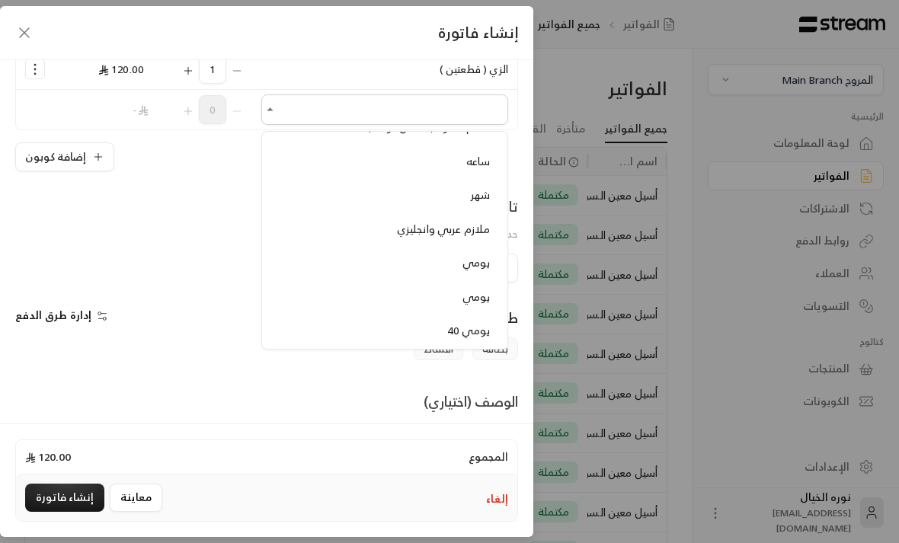
scroll to position [1624, 0]
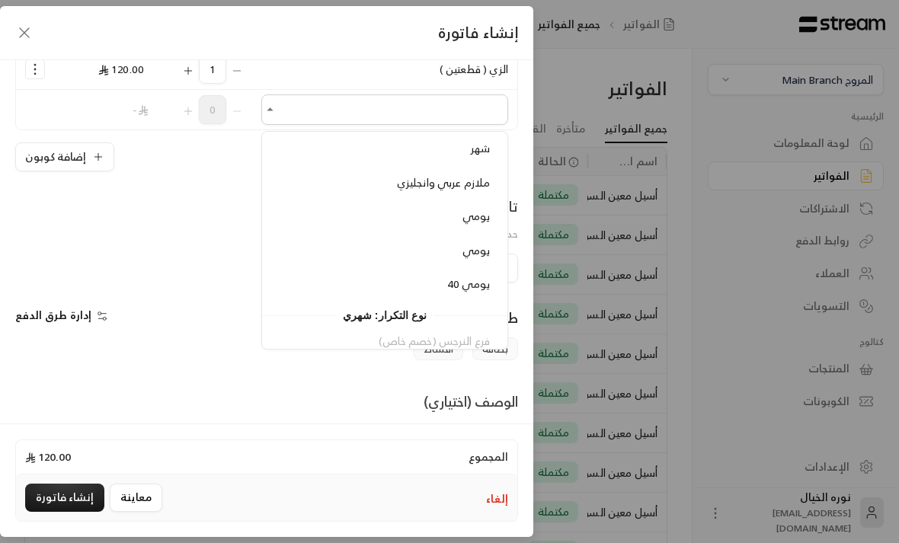
click at [464, 173] on span "ملازم عربي وانجليزي" at bounding box center [443, 182] width 93 height 19
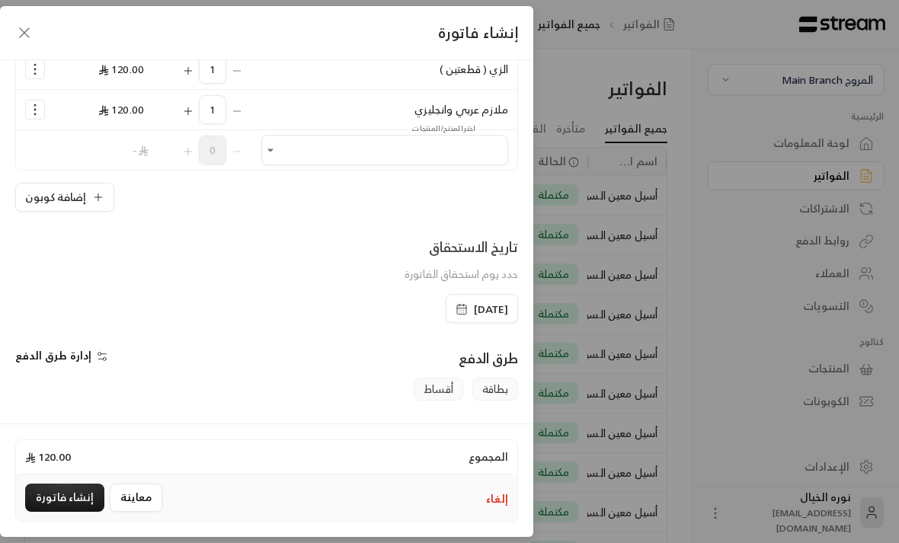
type input "**********"
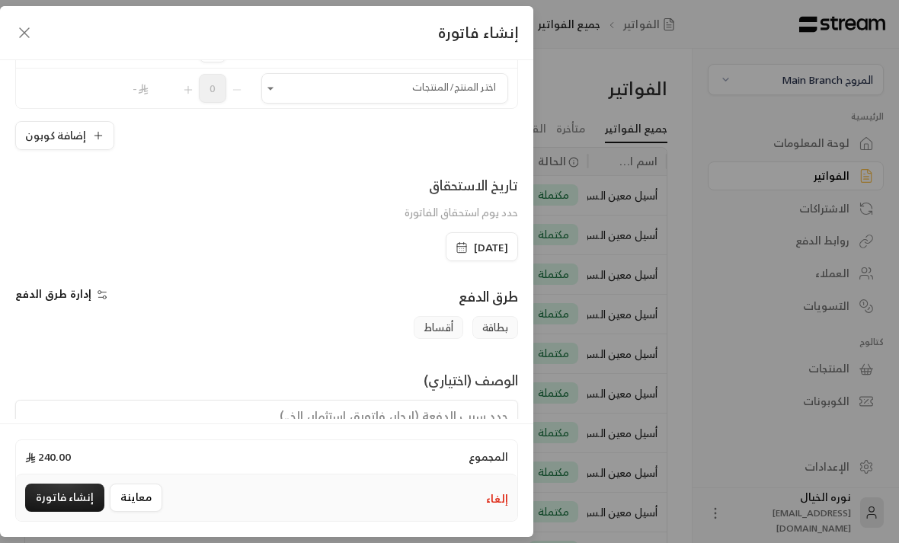
scroll to position [237, 0]
click at [75, 512] on button "إنشاء فاتورة" at bounding box center [64, 498] width 79 height 28
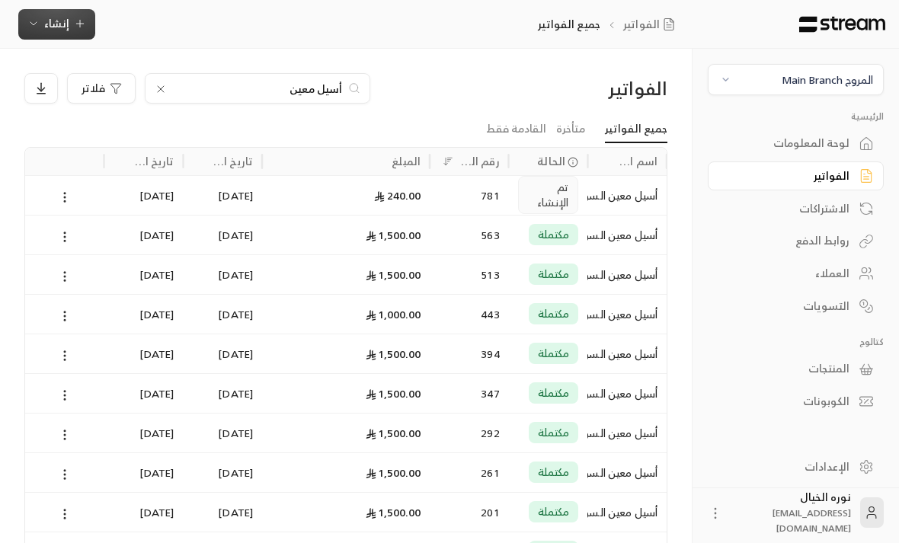
scroll to position [0, -1]
